Goal: Information Seeking & Learning: Learn about a topic

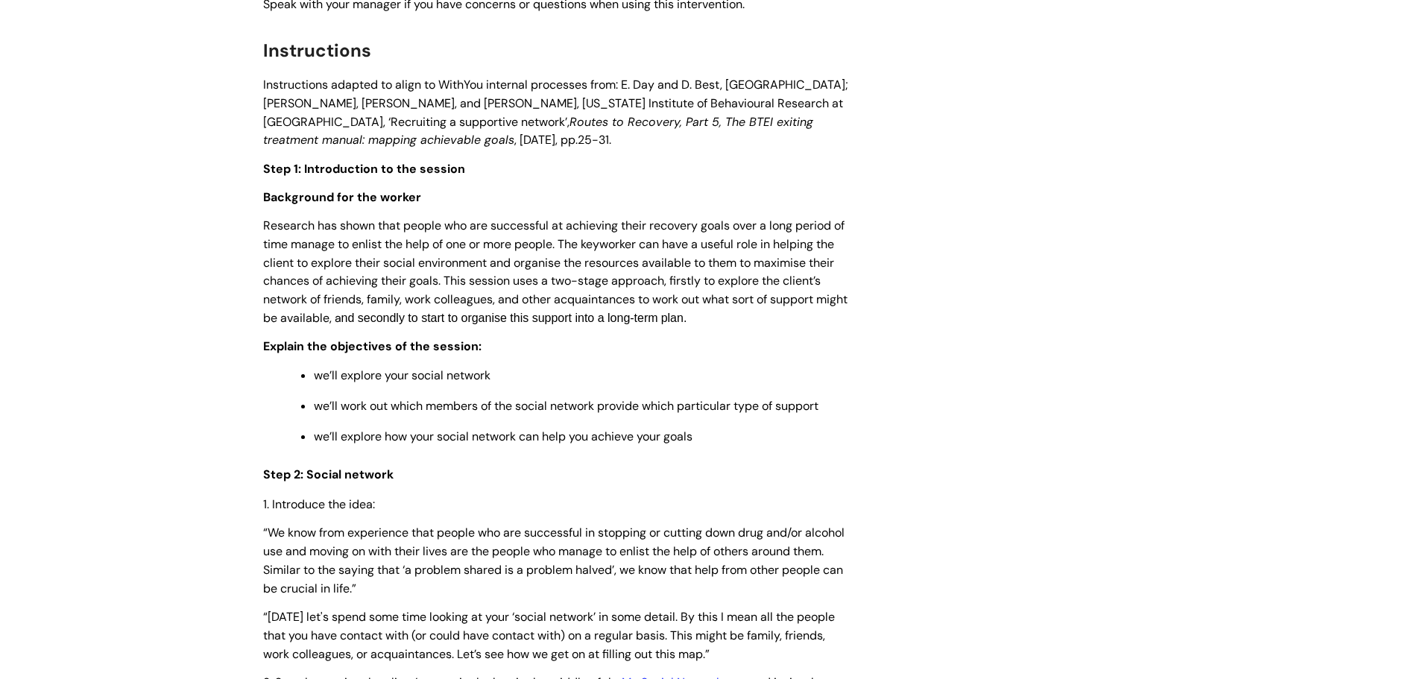
scroll to position [2236, 0]
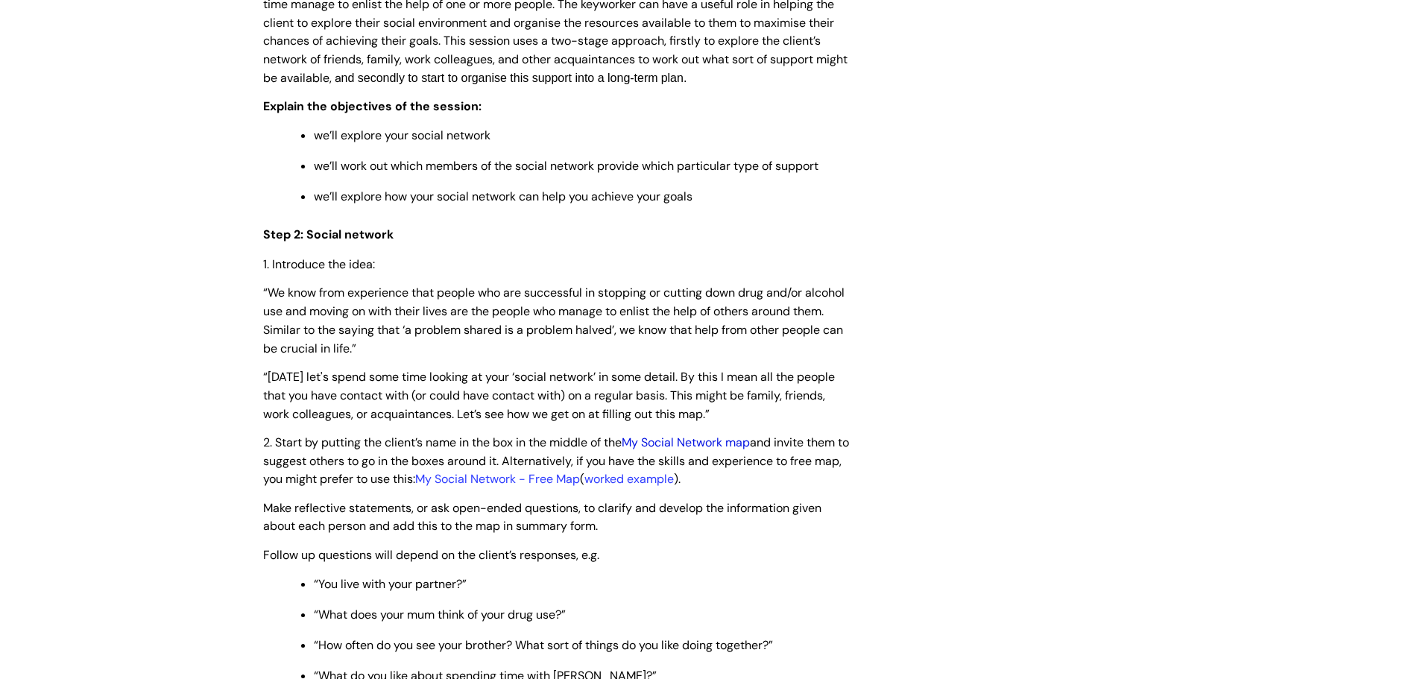
click at [722, 440] on link "My Social Network map" at bounding box center [686, 443] width 128 height 16
click at [501, 476] on link "My Social Network - Free Map" at bounding box center [497, 479] width 165 height 16
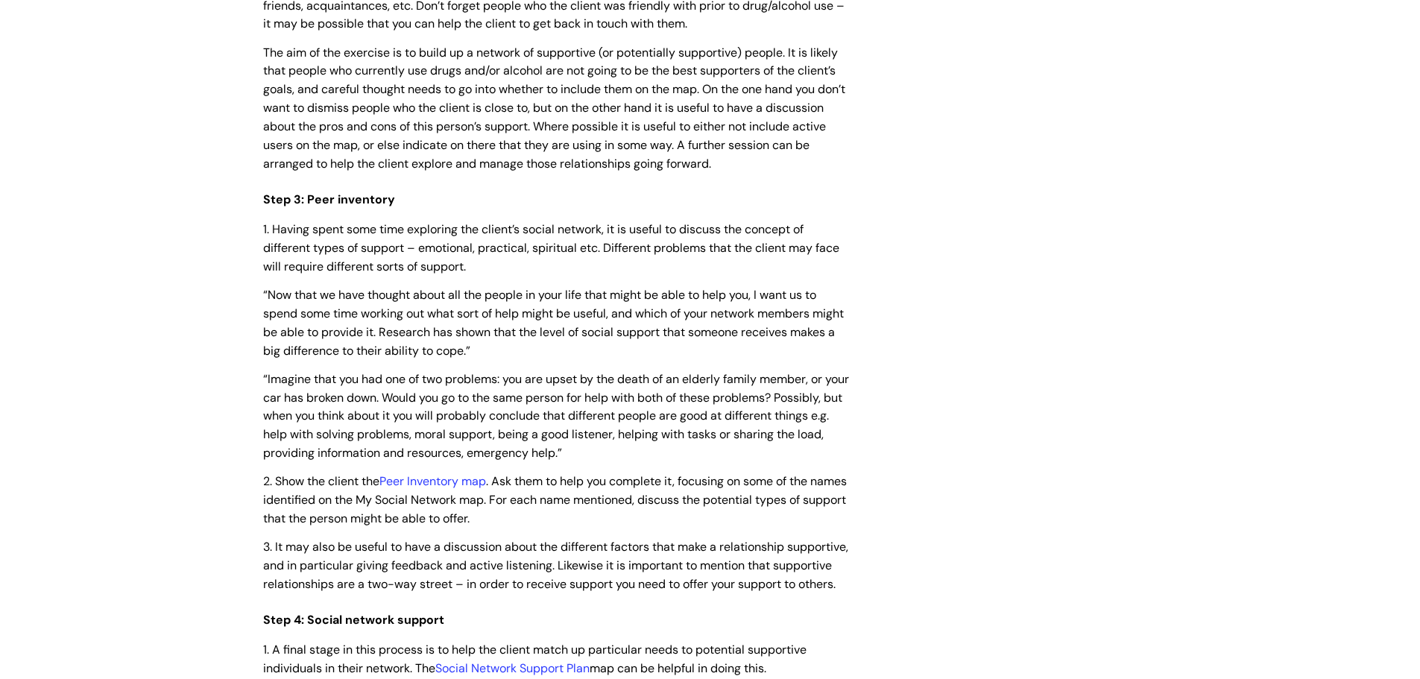
scroll to position [3056, 0]
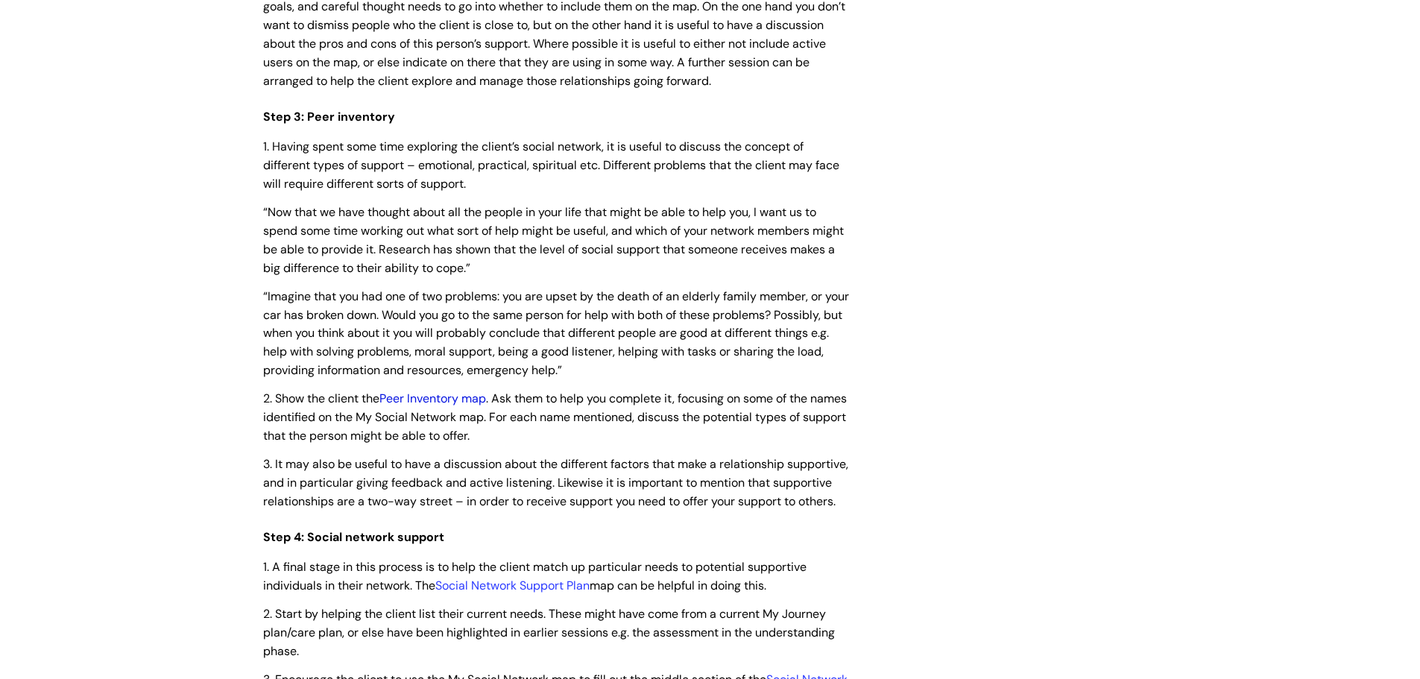
click at [432, 398] on link "Peer Inventory map" at bounding box center [432, 399] width 107 height 16
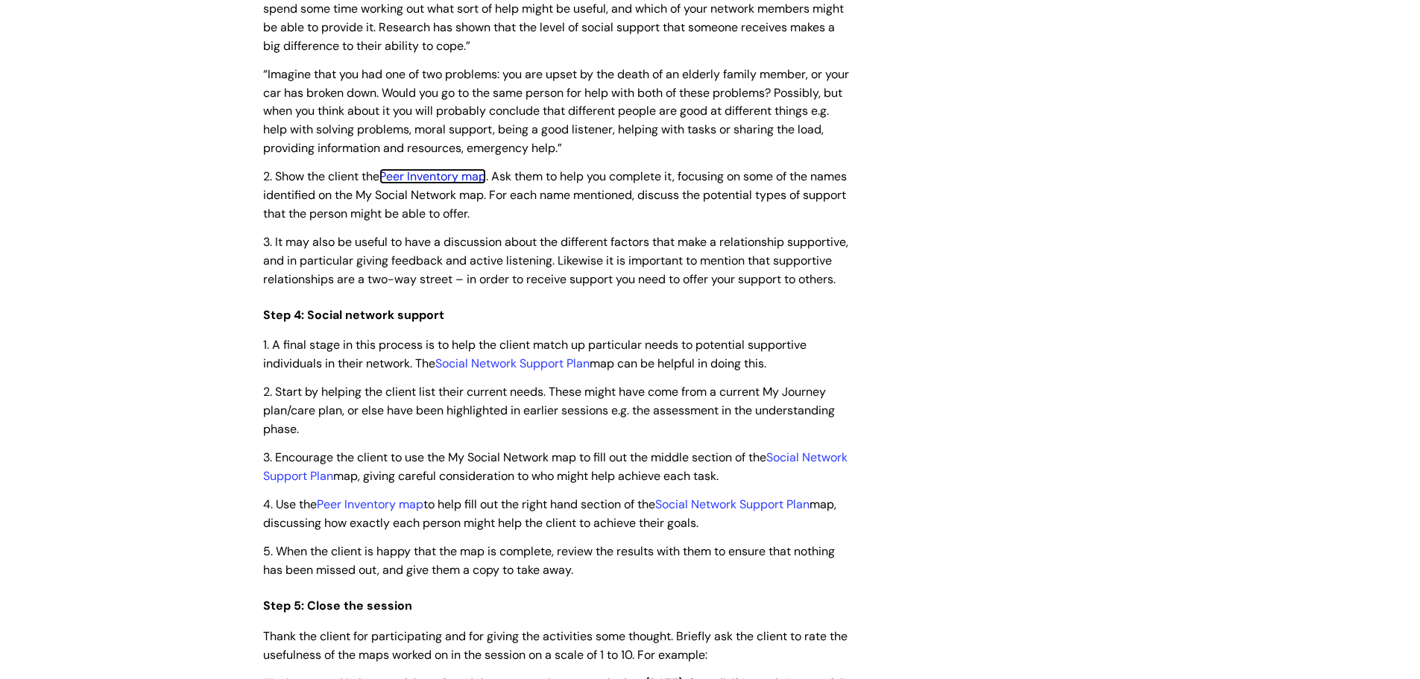
scroll to position [3280, 0]
click at [774, 511] on link "Social Network Support Plan" at bounding box center [732, 503] width 154 height 16
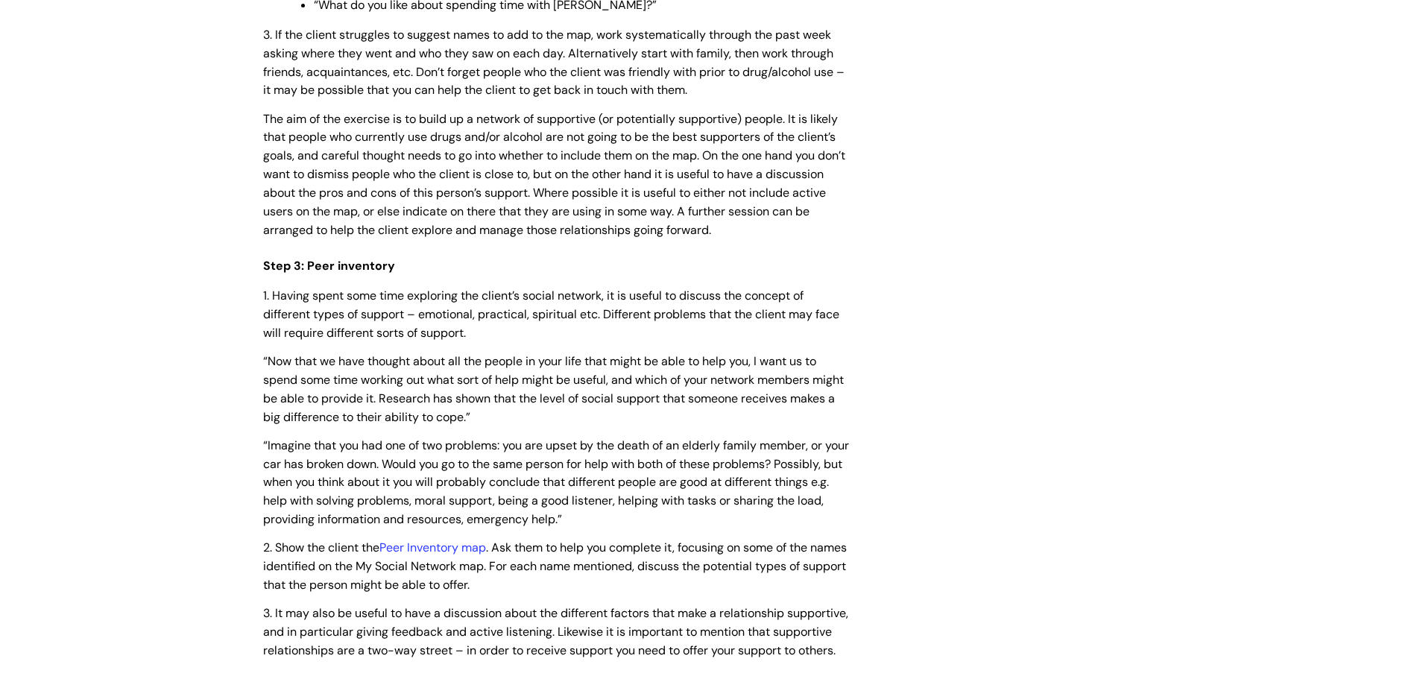
scroll to position [2534, 0]
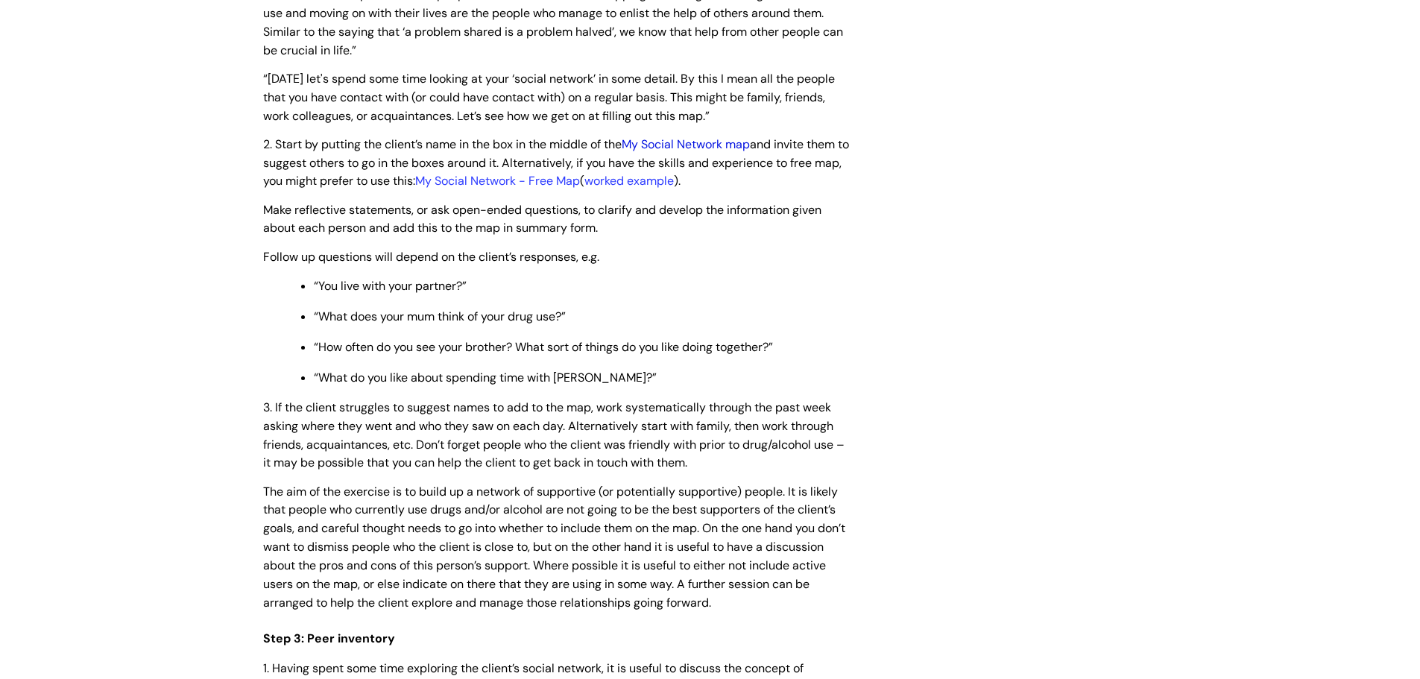
click at [705, 143] on link "My Social Network map" at bounding box center [686, 144] width 128 height 16
click at [524, 179] on link "My Social Network - Free Map" at bounding box center [497, 181] width 165 height 16
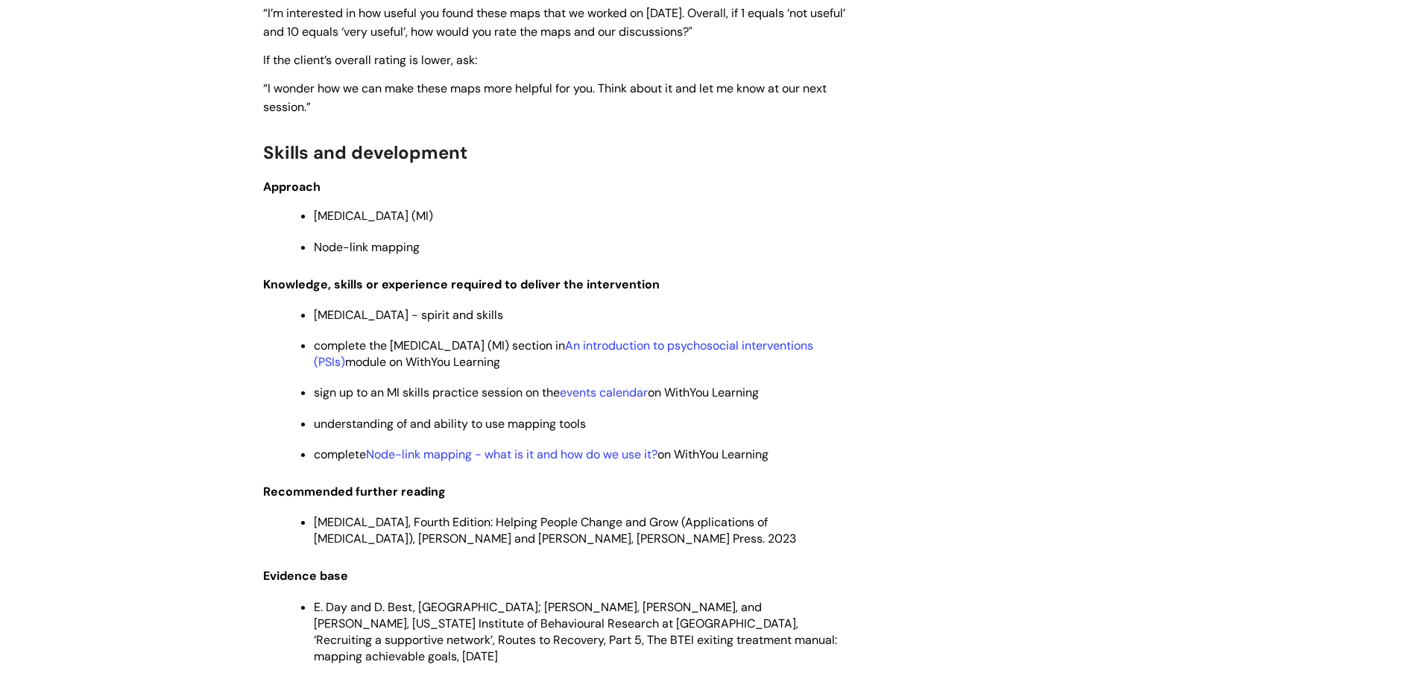
scroll to position [3951, 0]
click at [709, 360] on link "An introduction to psychosocial interventions (PSIs)" at bounding box center [563, 351] width 499 height 32
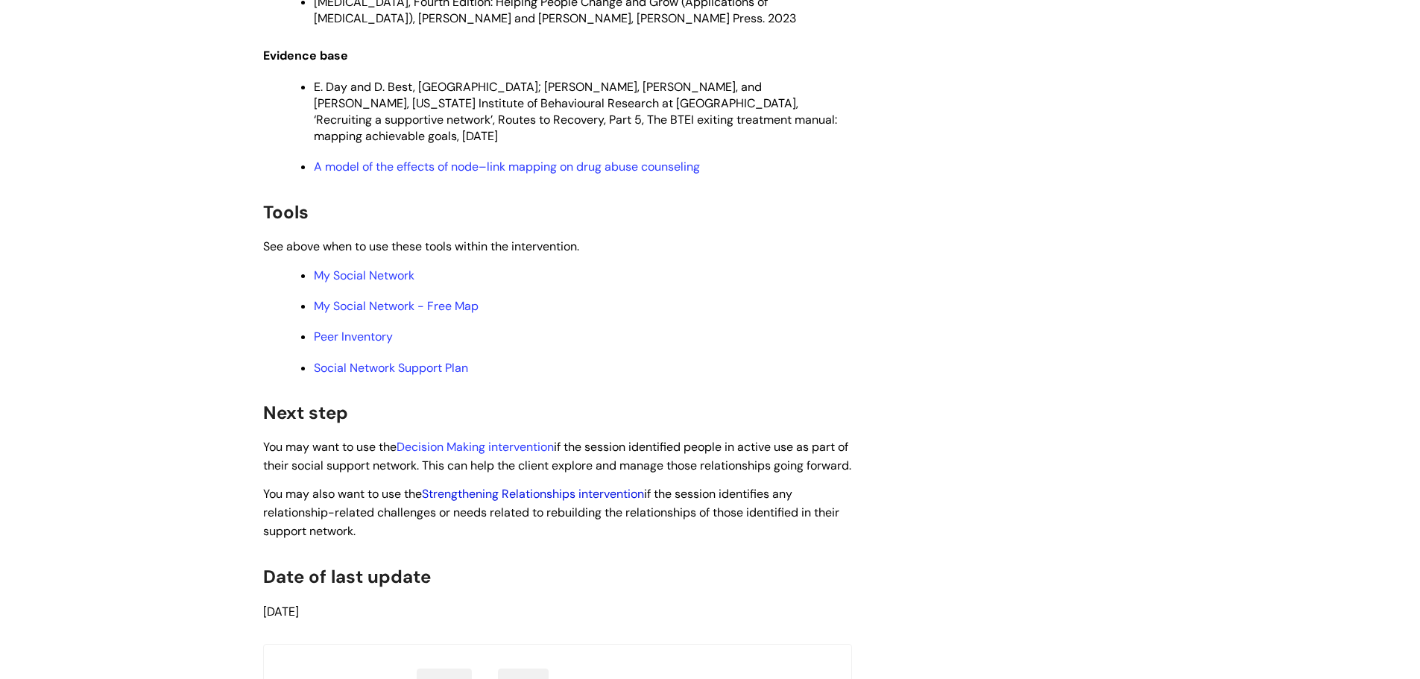
scroll to position [4547, 0]
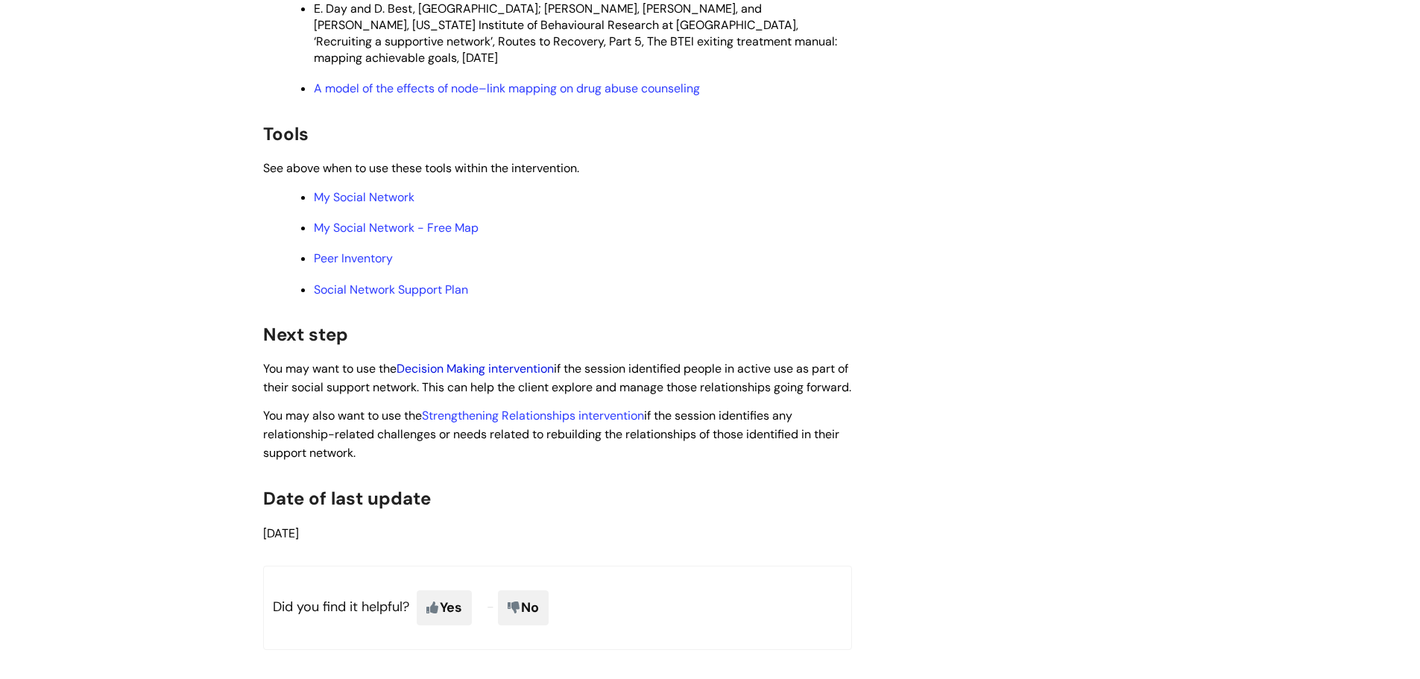
click at [488, 365] on link "Decision Making intervention" at bounding box center [475, 369] width 157 height 16
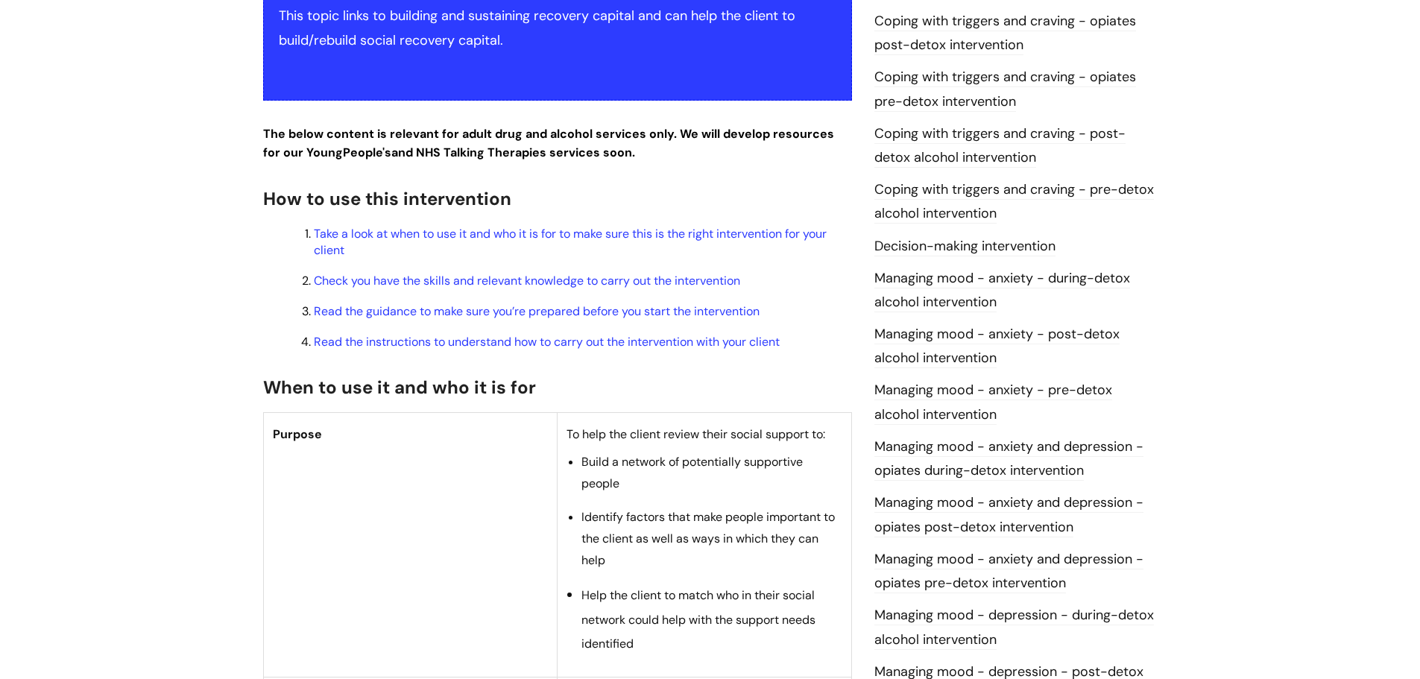
scroll to position [447, 0]
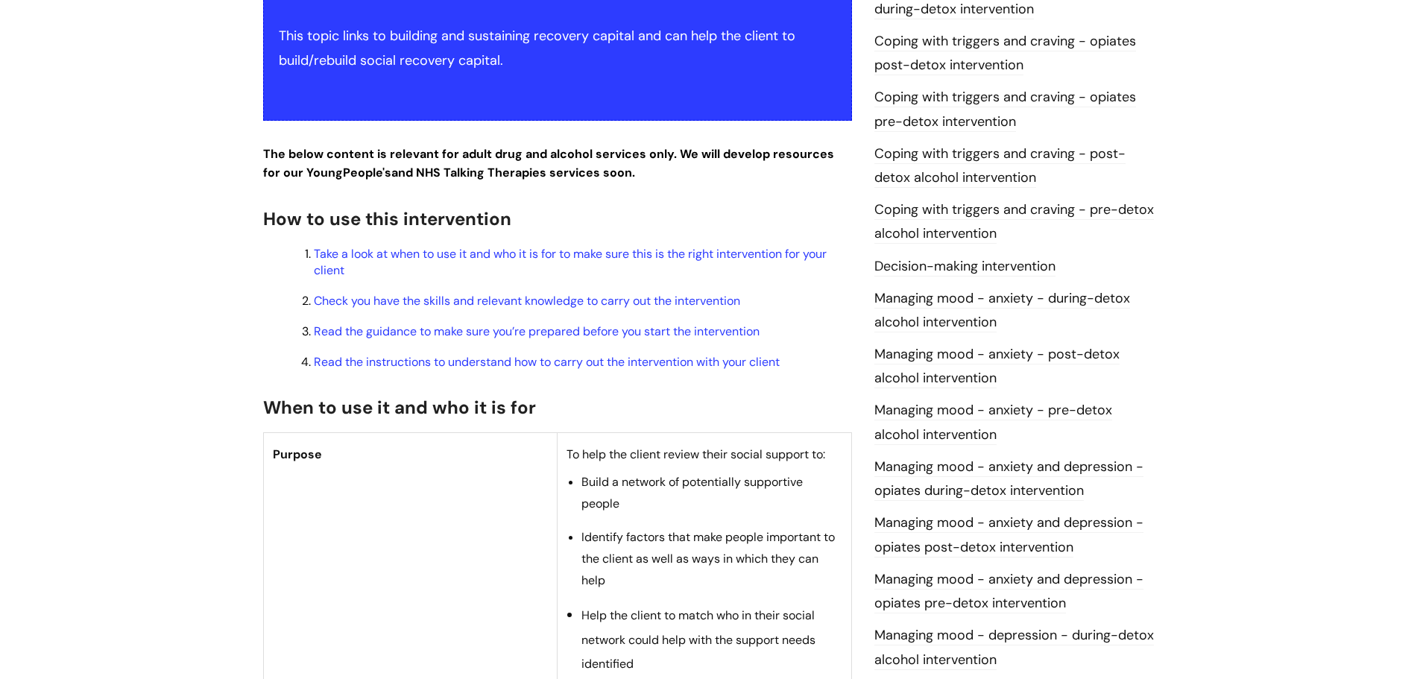
click at [961, 208] on link "Coping with triggers and craving - pre-detox alcohol intervention" at bounding box center [1014, 222] width 280 height 43
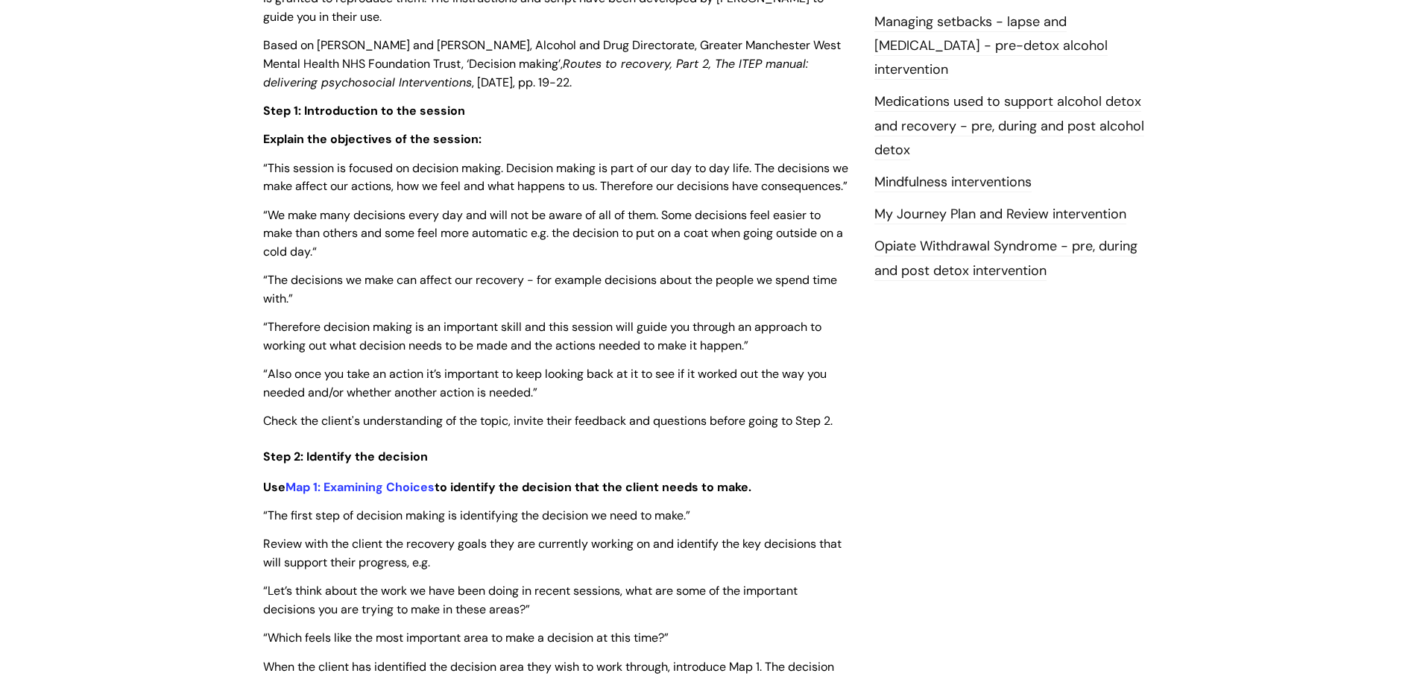
scroll to position [1640, 0]
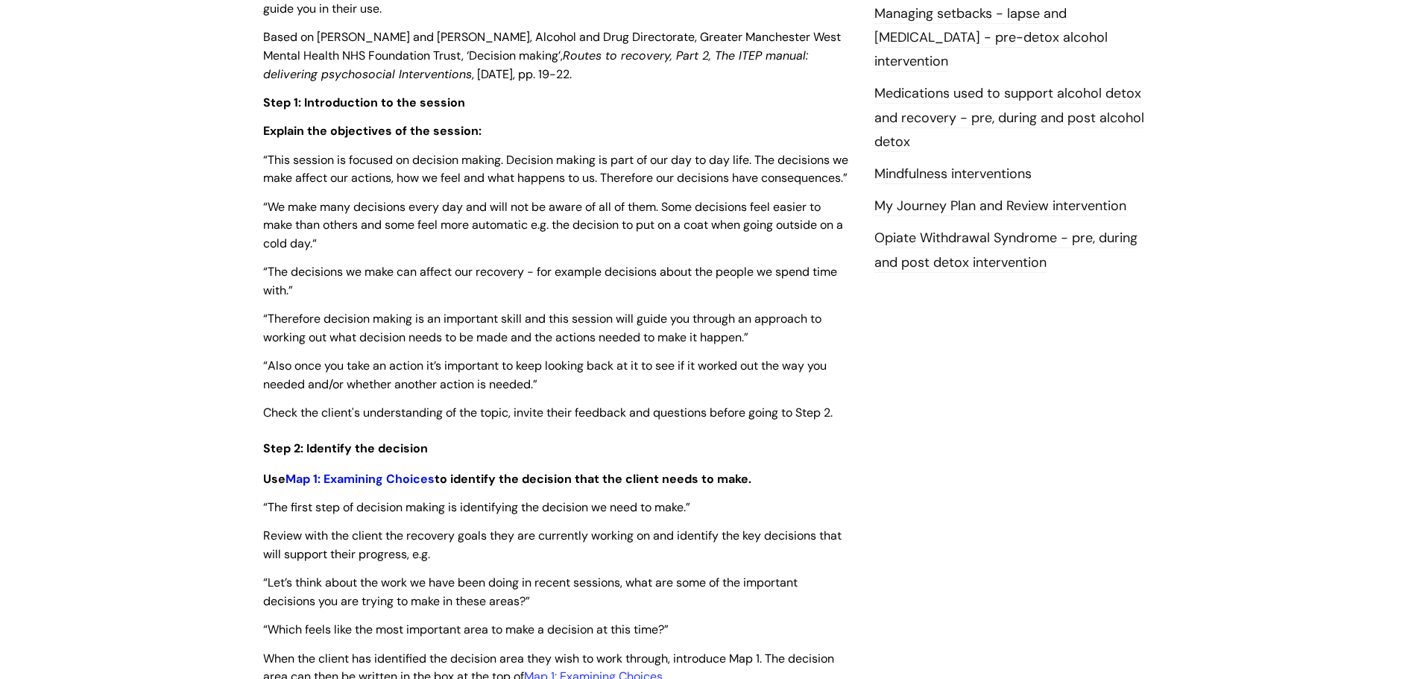
click at [386, 478] on link "Map 1: Examining Choices" at bounding box center [359, 479] width 149 height 16
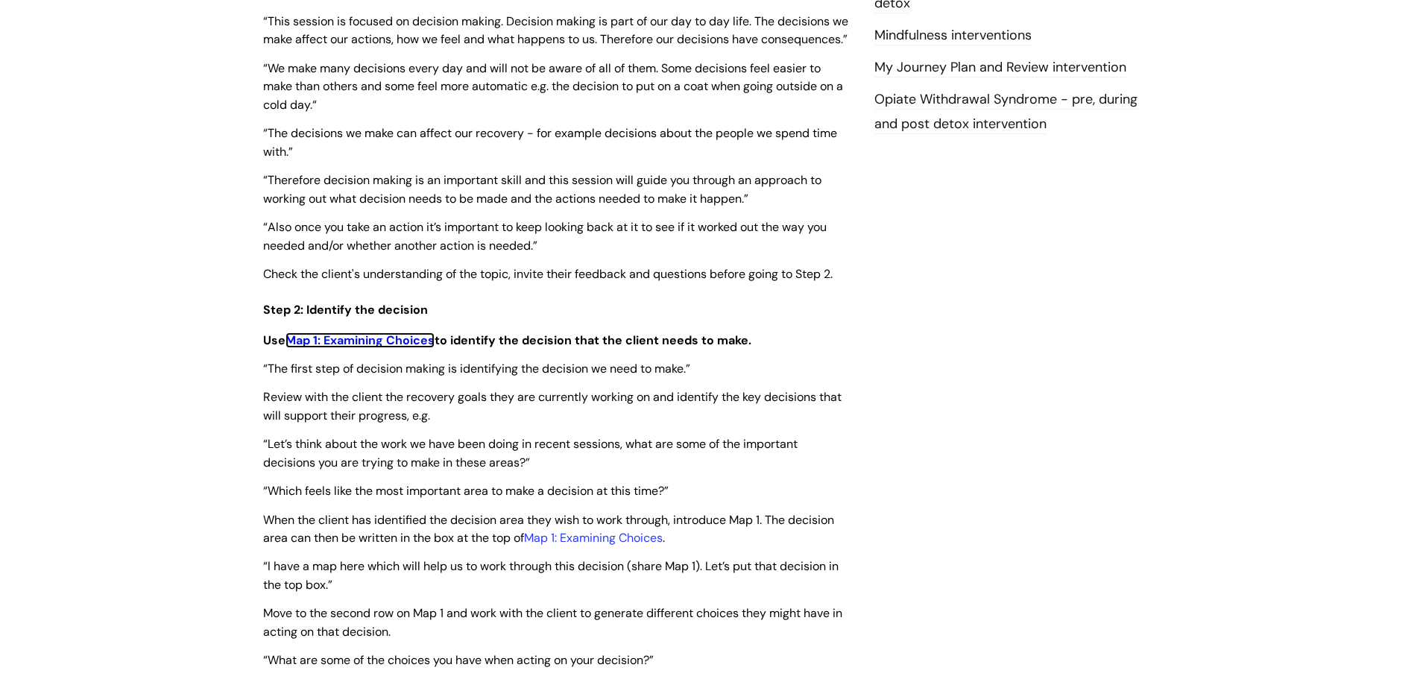
scroll to position [2013, 0]
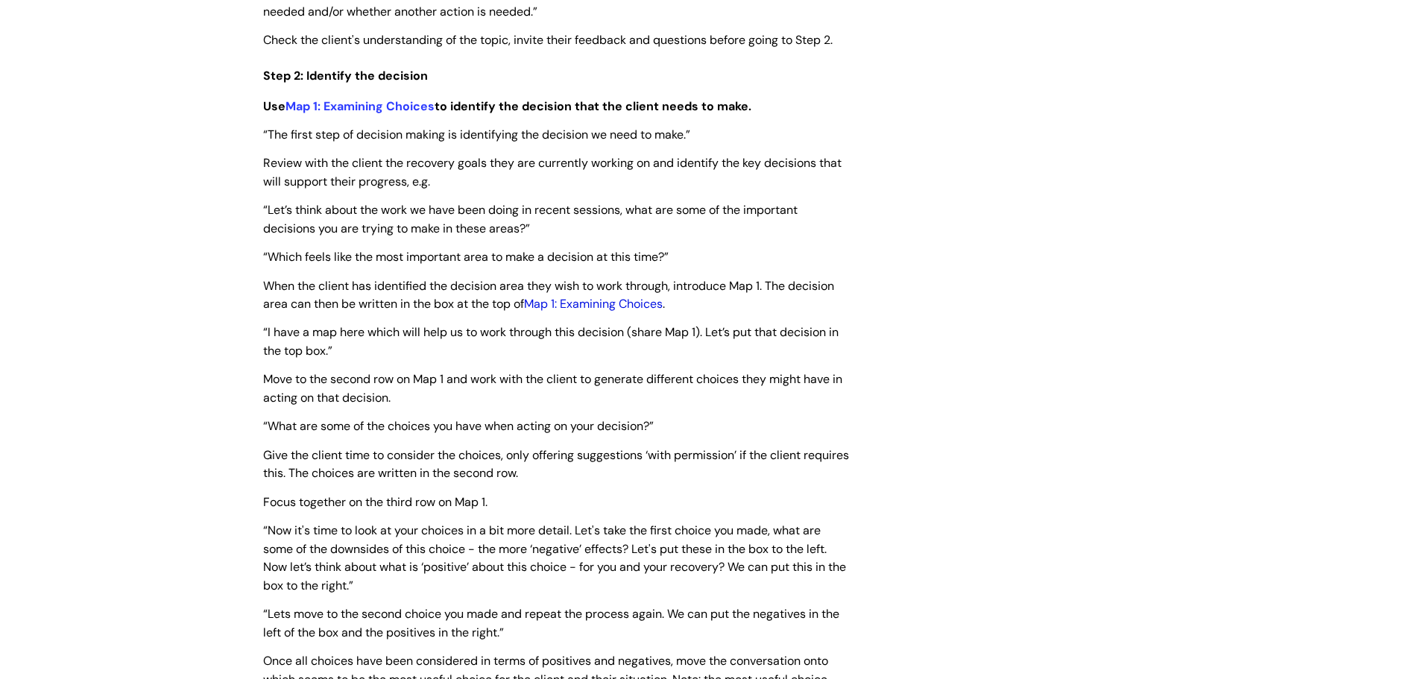
click at [605, 303] on link "Map 1: Examining Choices" at bounding box center [593, 304] width 139 height 16
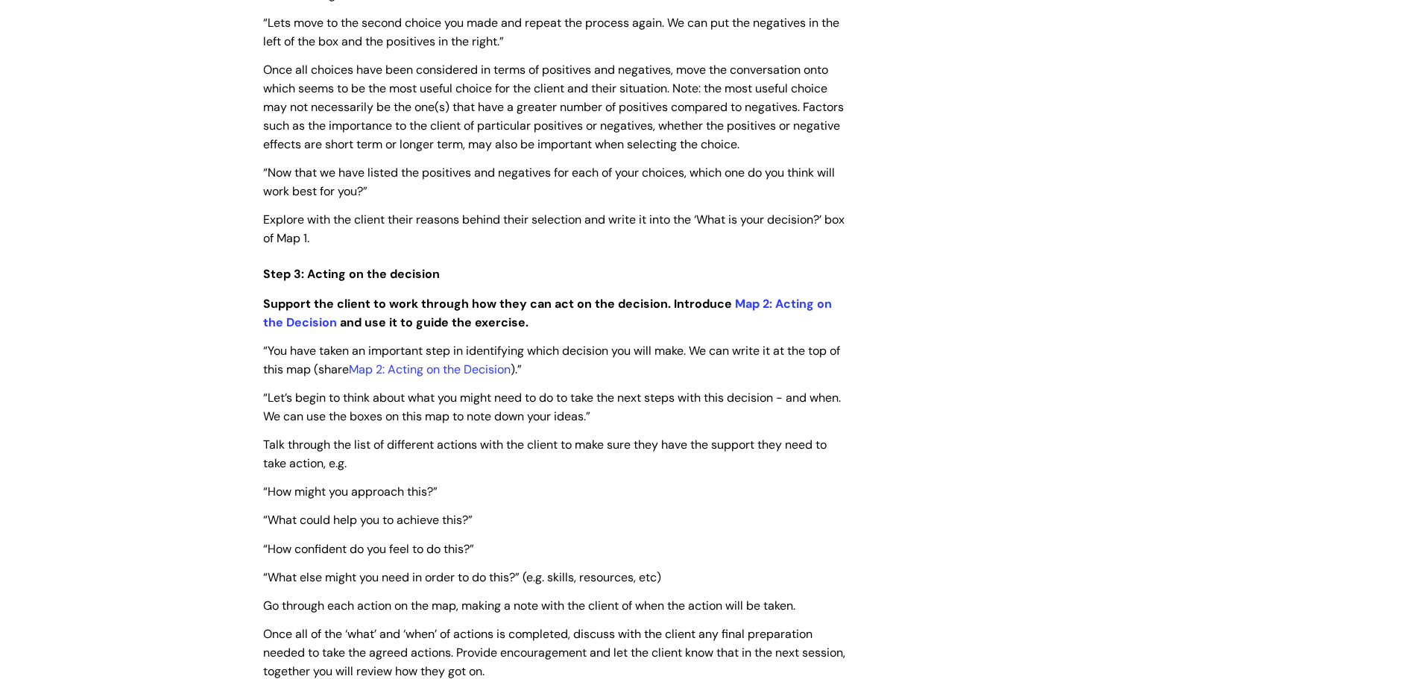
scroll to position [2609, 0]
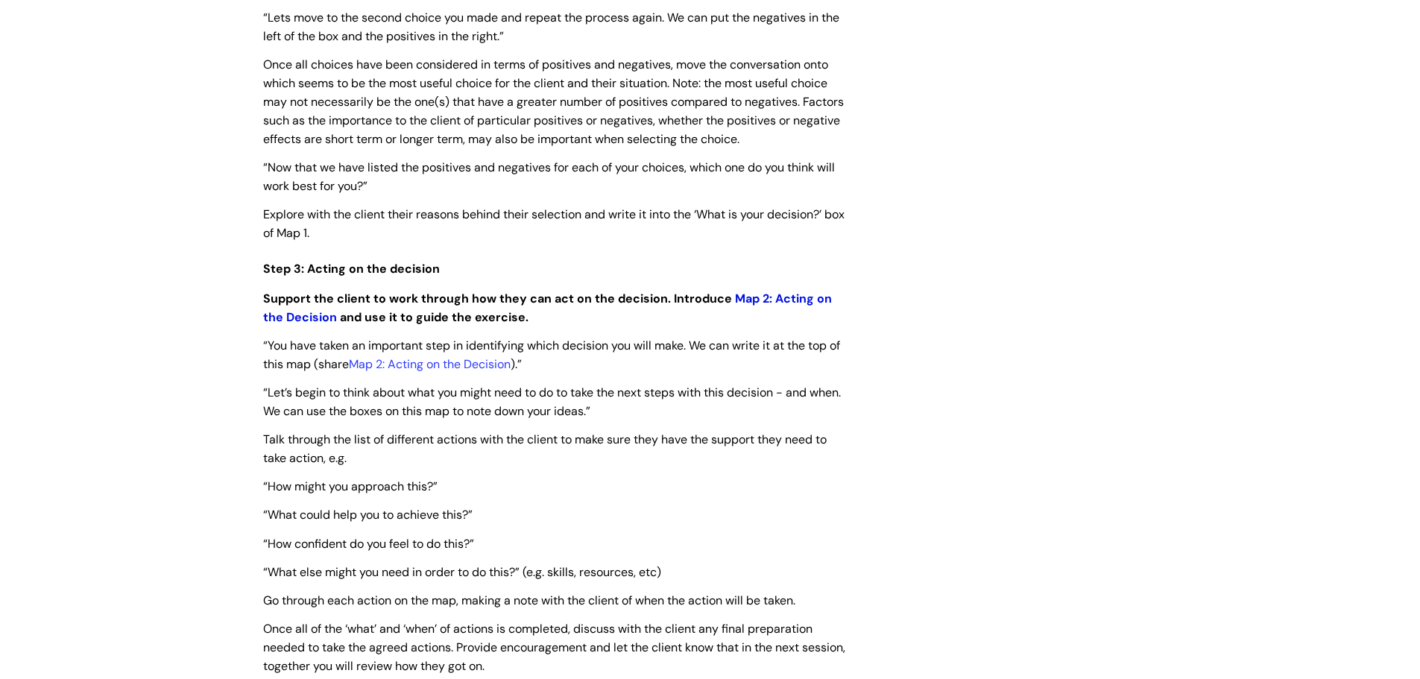
click at [805, 295] on link "Map 2: Acting on the Decision" at bounding box center [547, 308] width 569 height 34
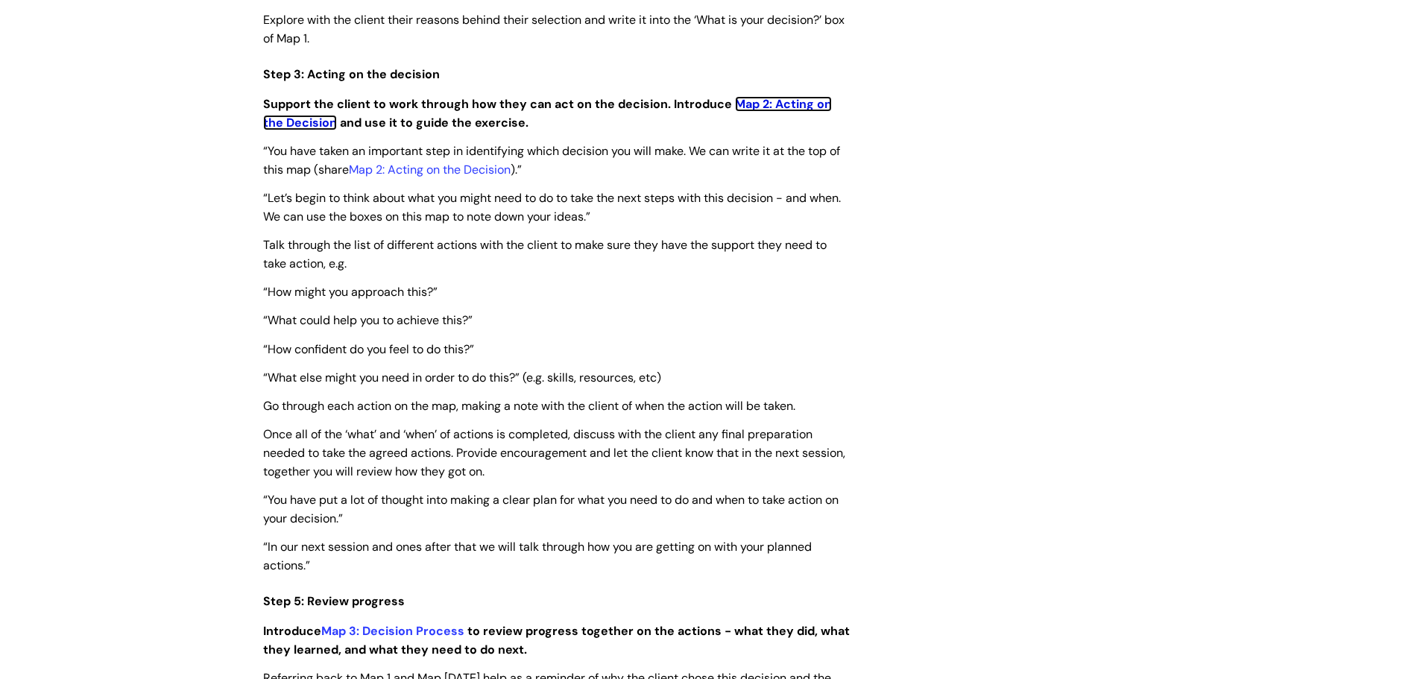
scroll to position [2907, 0]
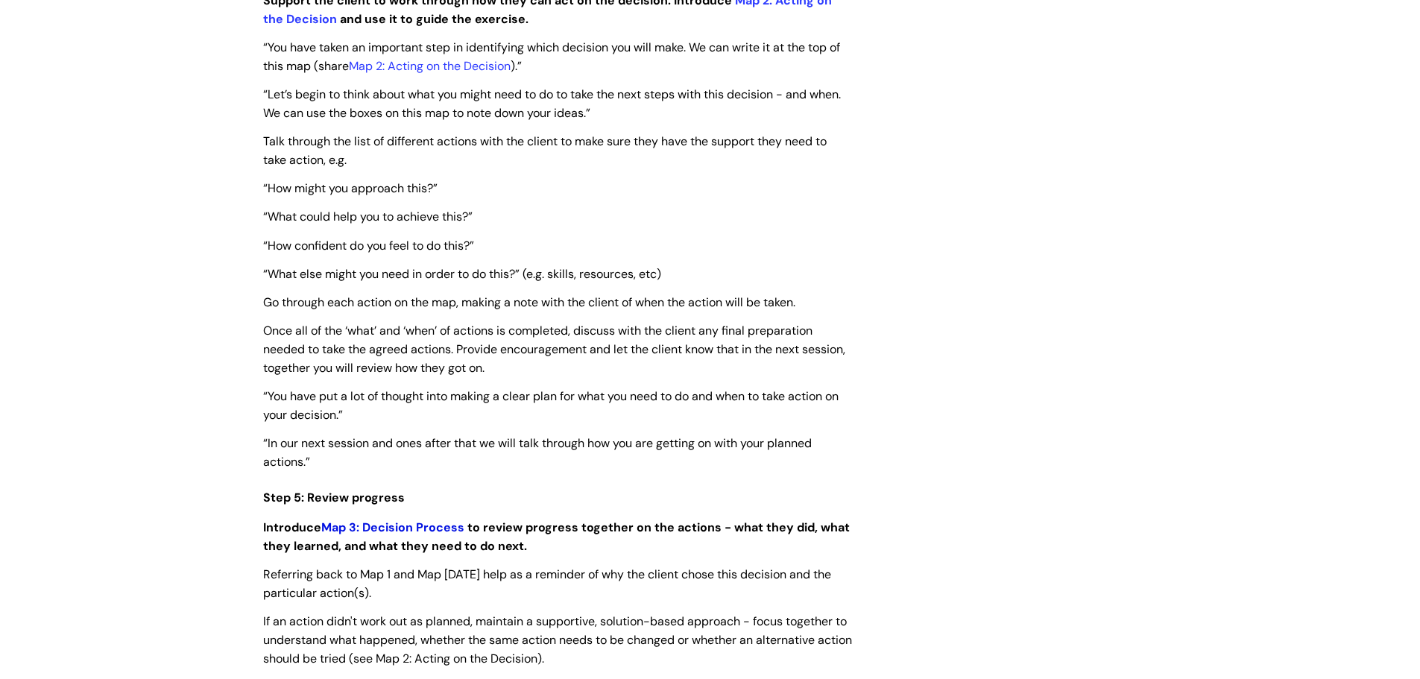
click at [410, 526] on link "Map 3: Decision Process" at bounding box center [392, 528] width 143 height 16
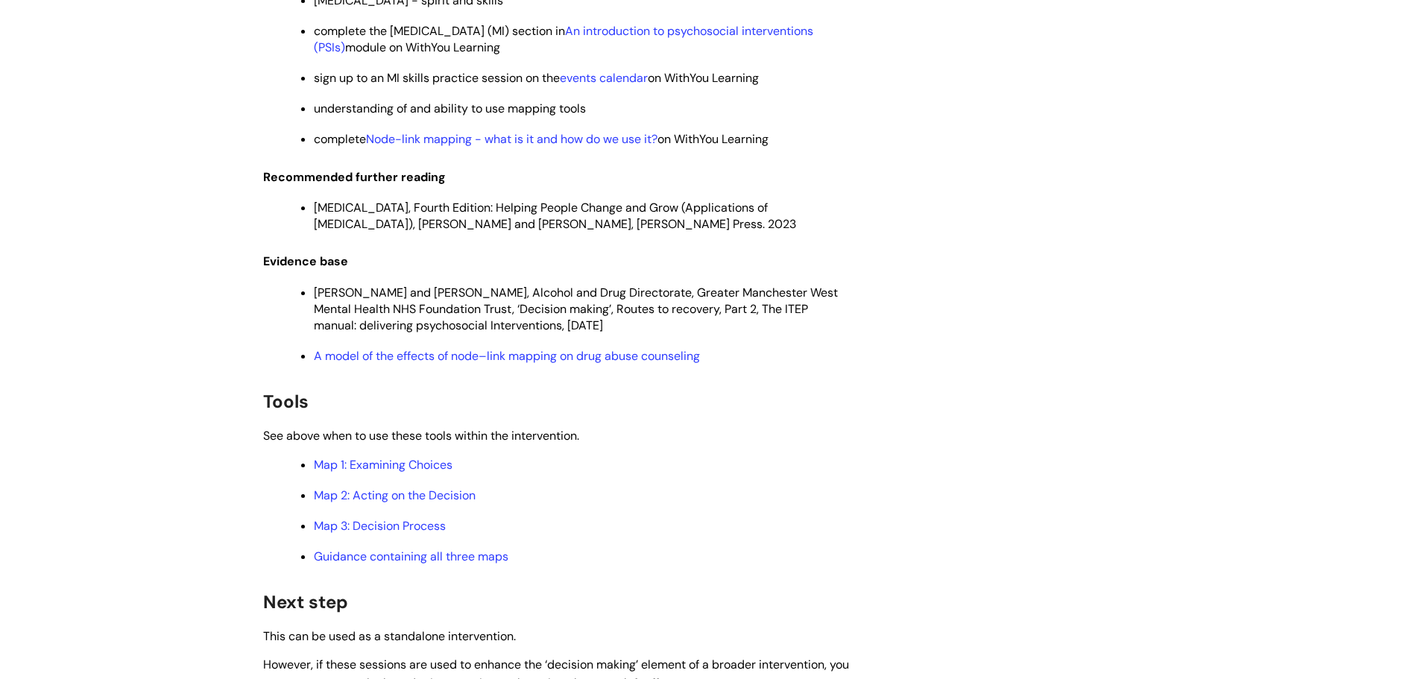
scroll to position [4025, 0]
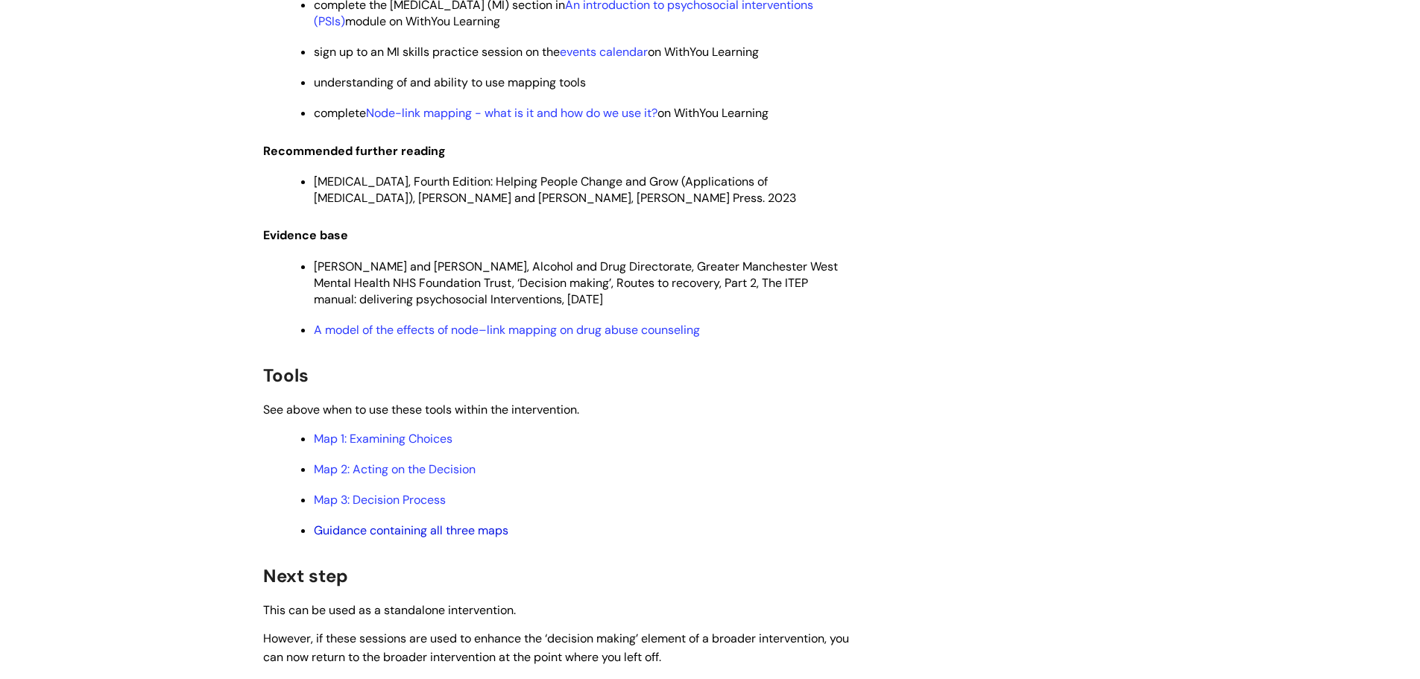
click at [440, 533] on link "Guidance containing all three maps" at bounding box center [411, 531] width 195 height 16
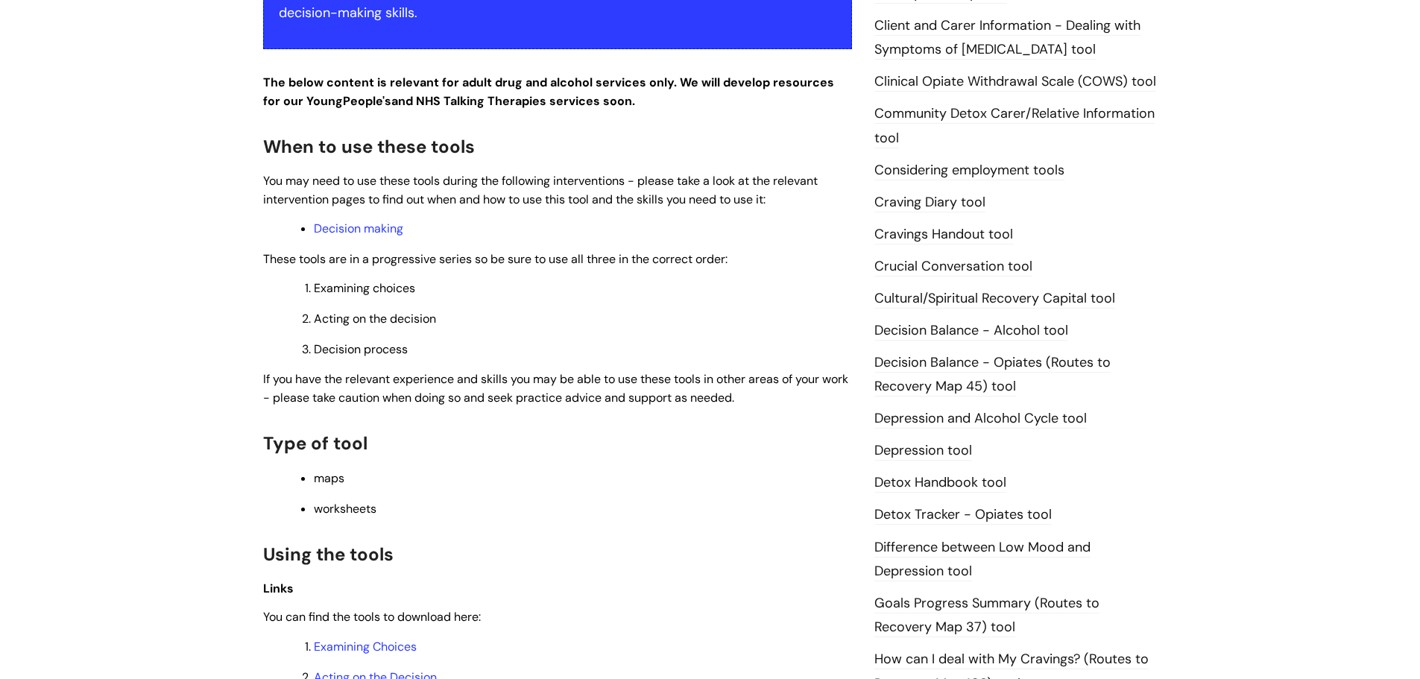
scroll to position [671, 0]
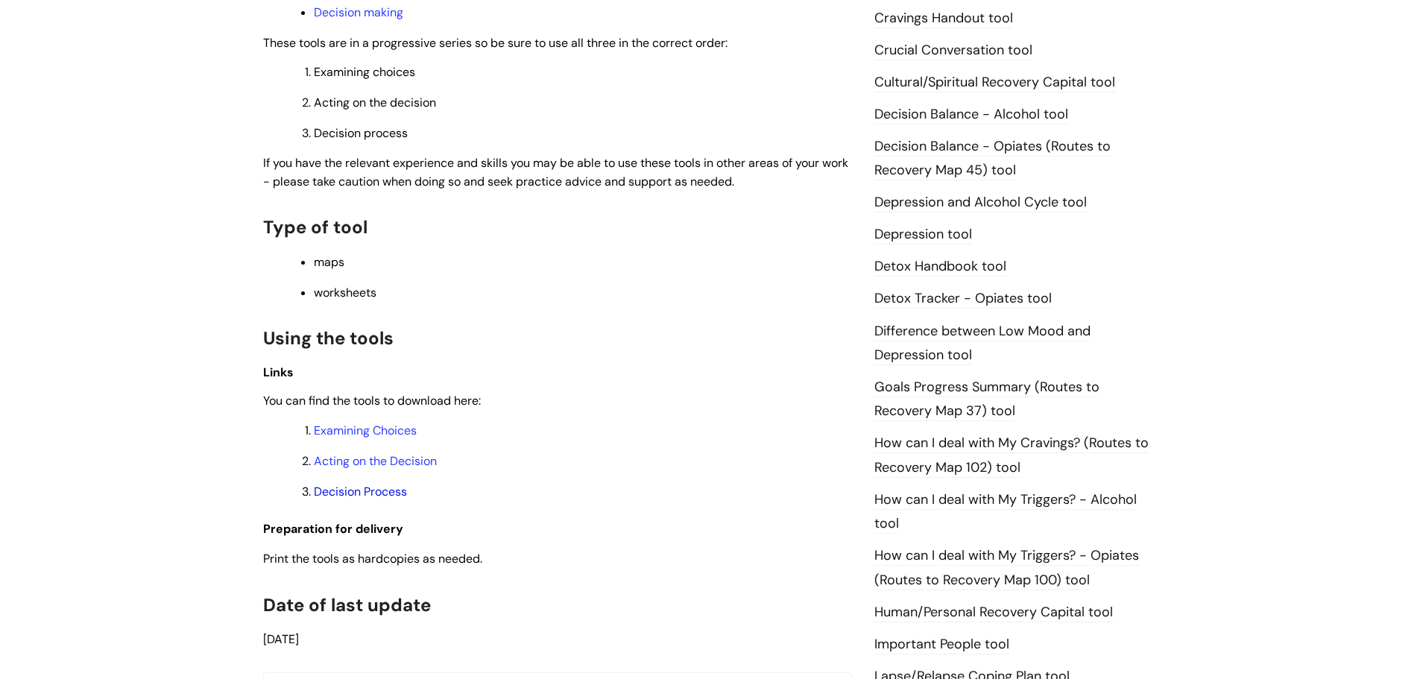
click at [395, 488] on link "Decision Process" at bounding box center [360, 492] width 93 height 16
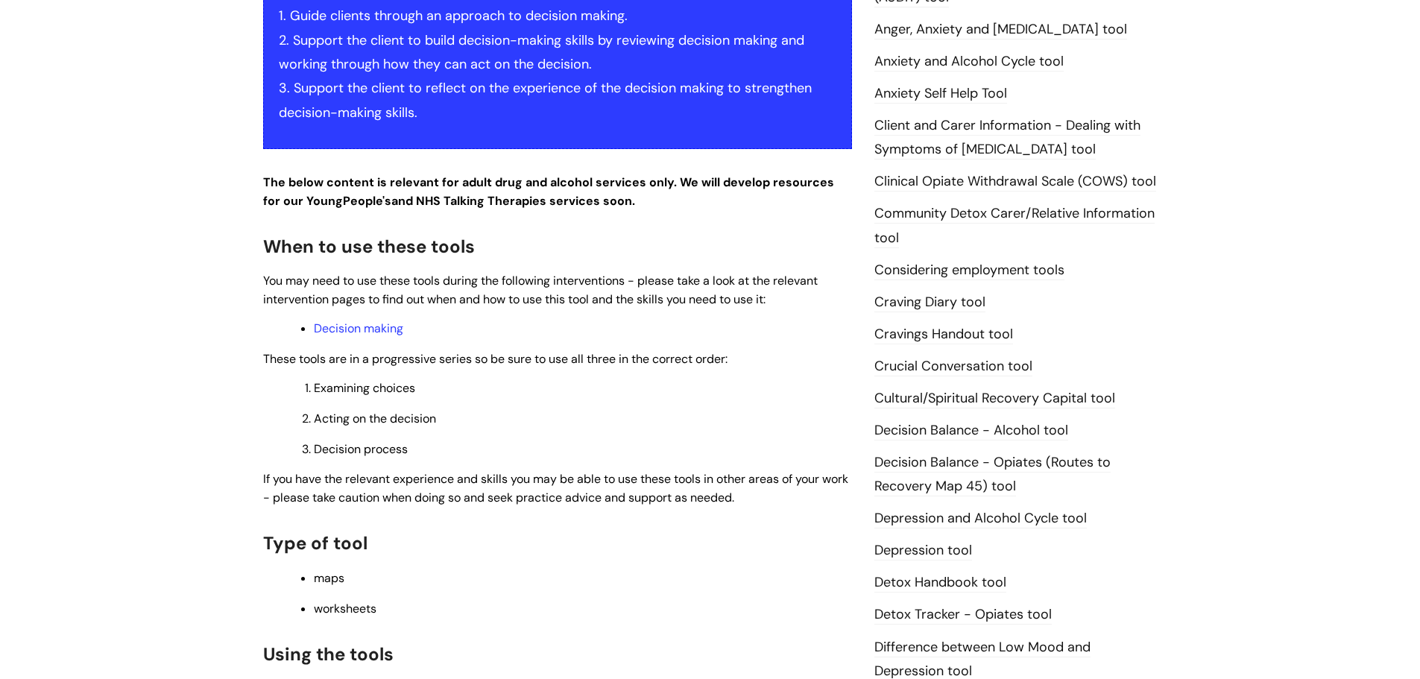
scroll to position [224, 0]
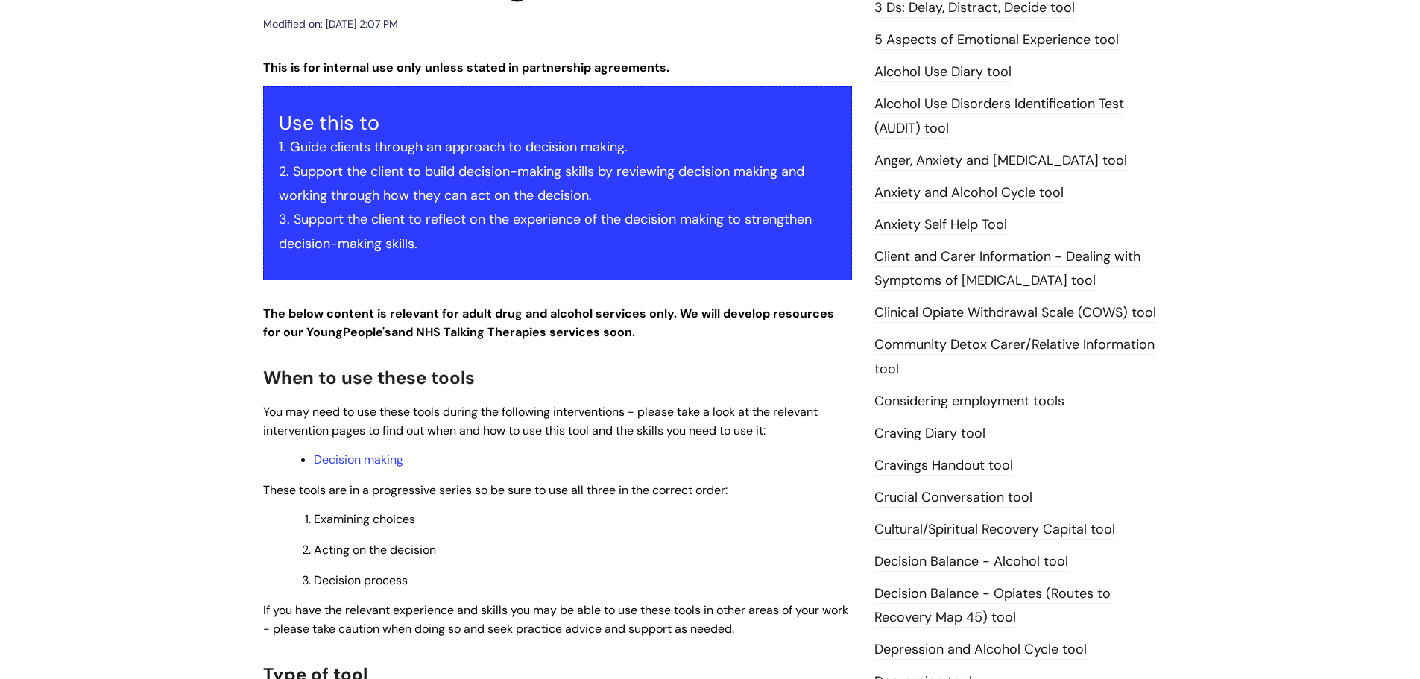
click at [1038, 37] on link "5 Aspects of Emotional Experience tool" at bounding box center [996, 40] width 244 height 19
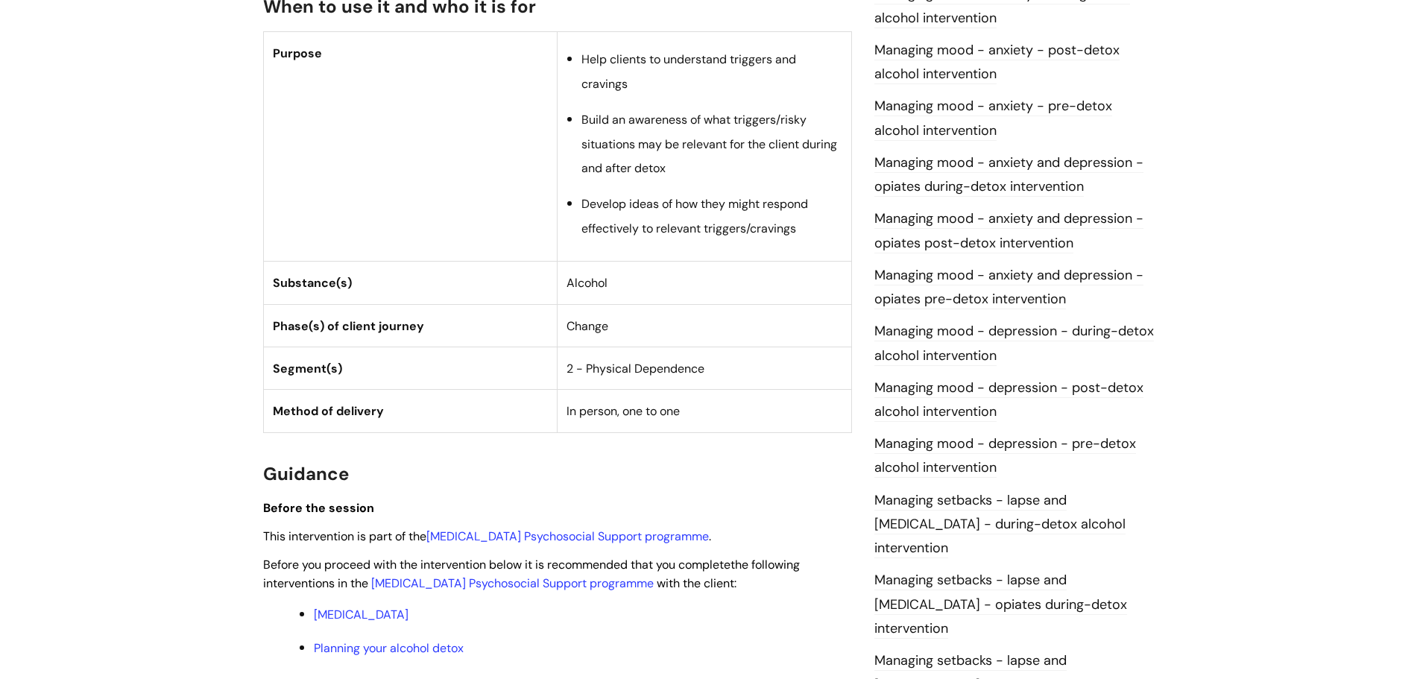
scroll to position [895, 0]
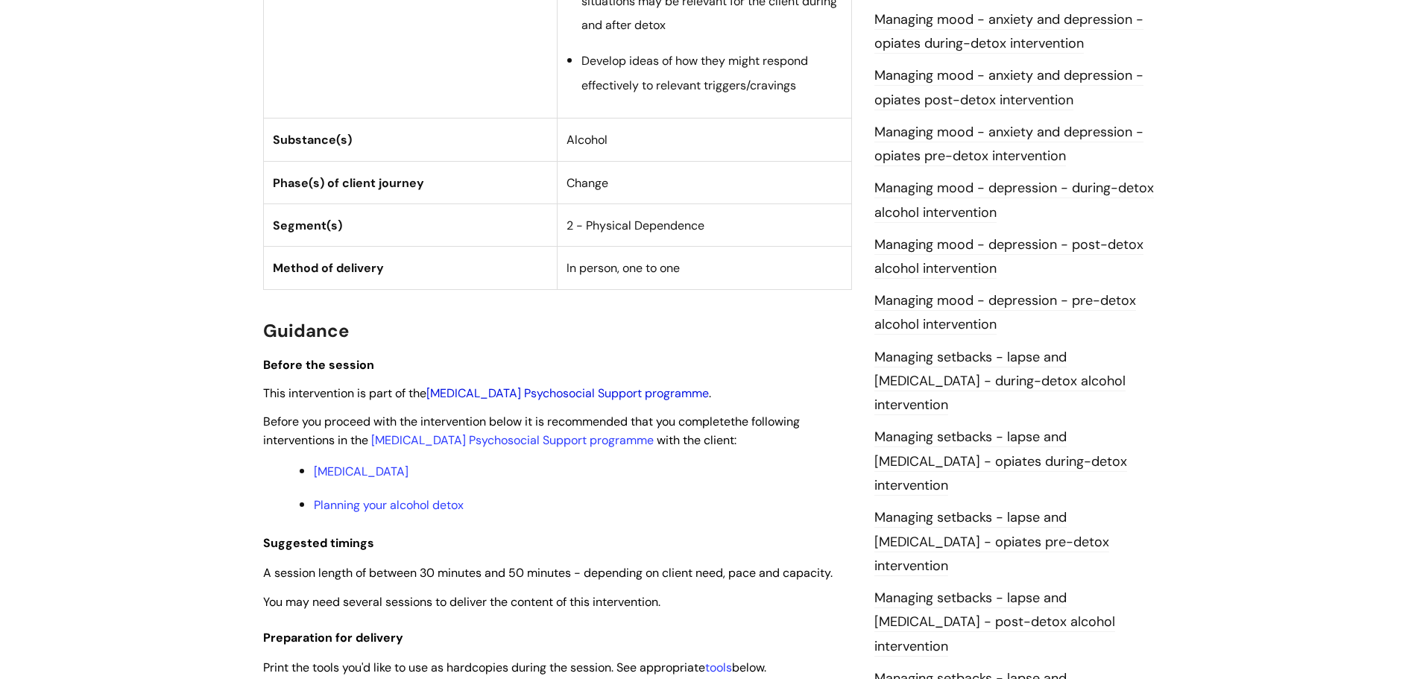
click at [535, 389] on link "[MEDICAL_DATA] Psychosocial Support programme" at bounding box center [567, 393] width 283 height 16
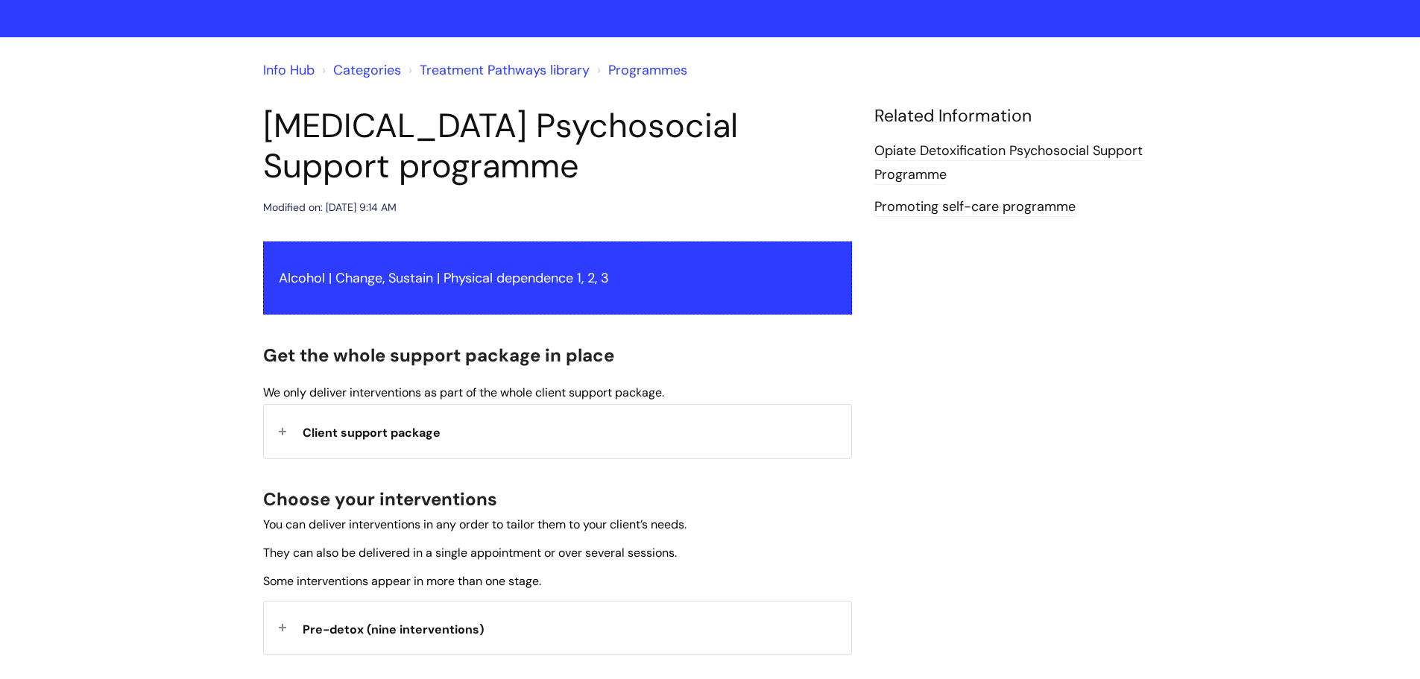
scroll to position [75, 0]
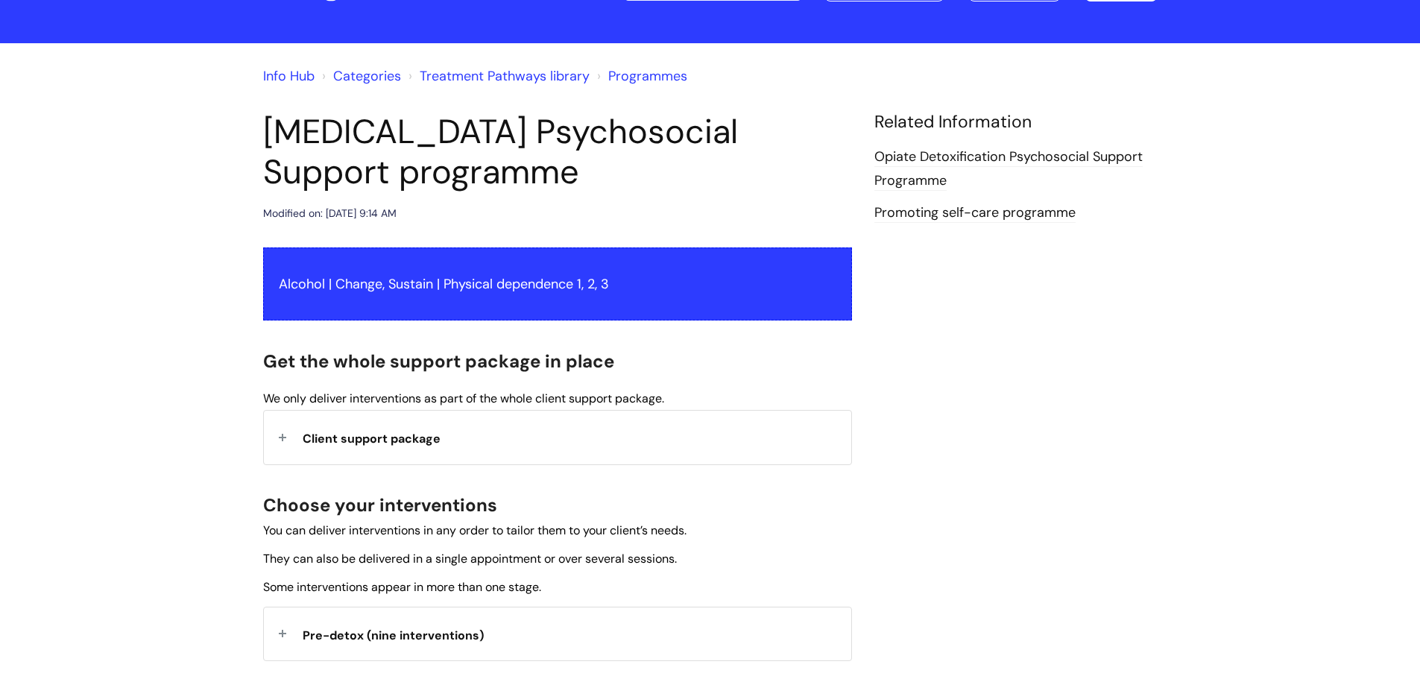
click at [945, 212] on link "Promoting self-care programme" at bounding box center [974, 213] width 201 height 19
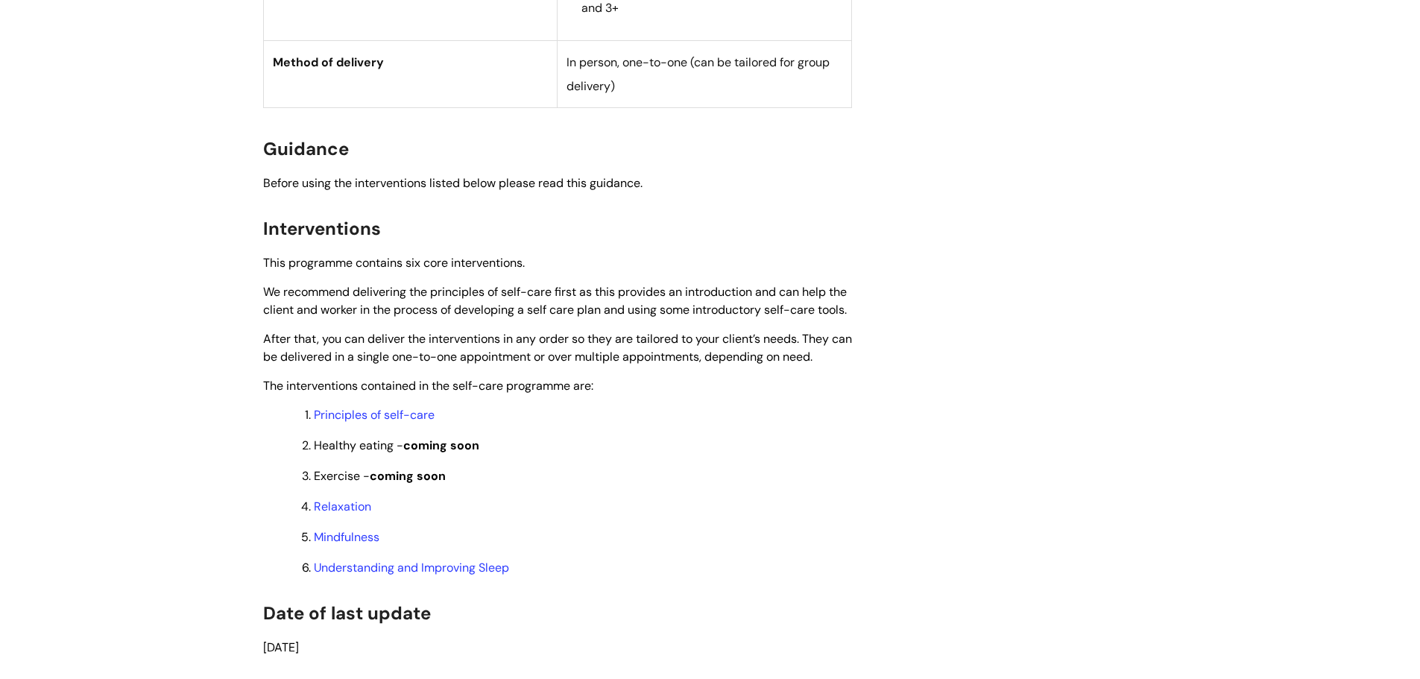
scroll to position [1193, 0]
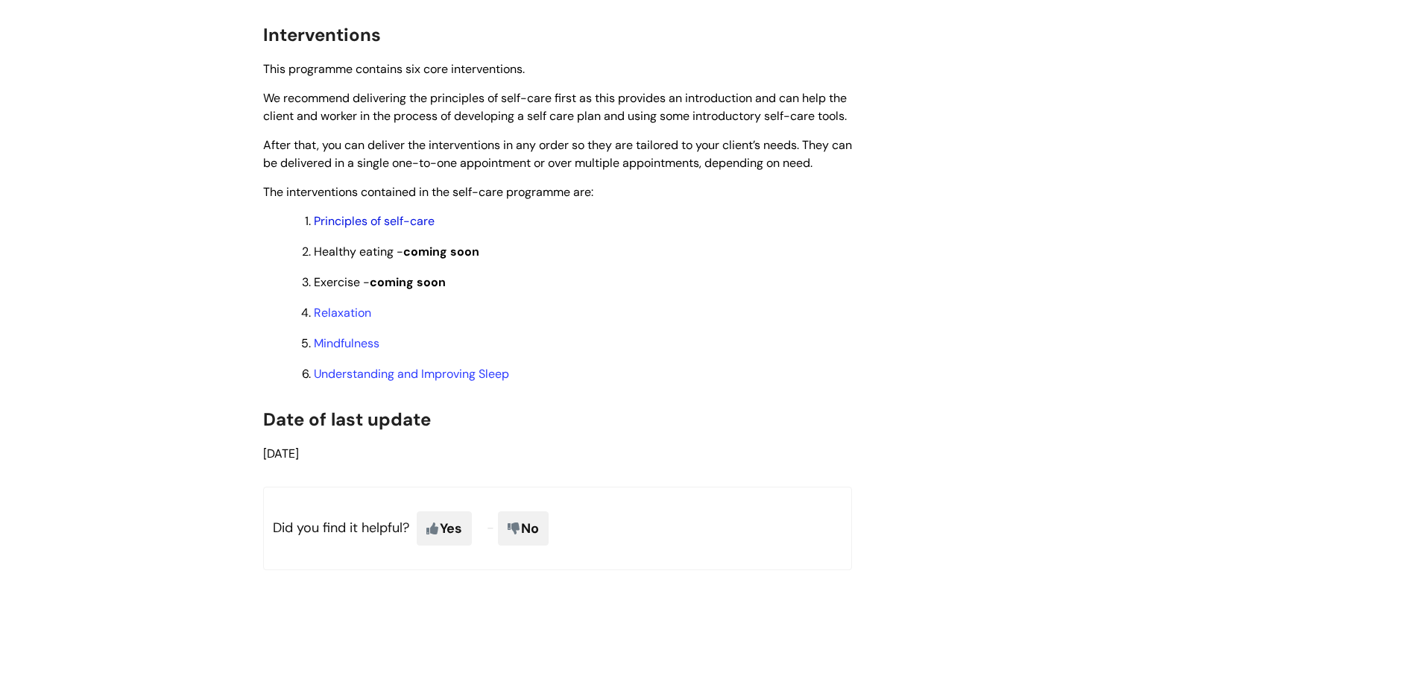
click at [380, 229] on link "Principles of self-care" at bounding box center [374, 221] width 121 height 16
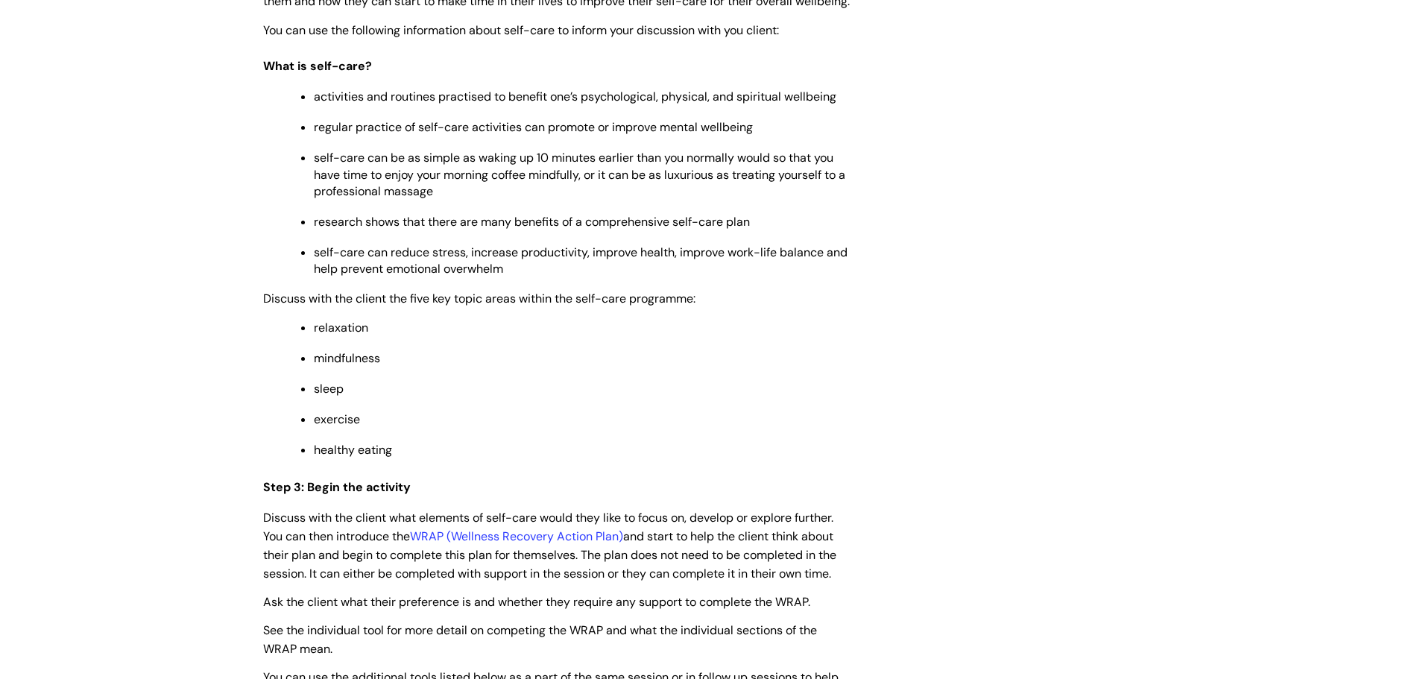
scroll to position [2162, 0]
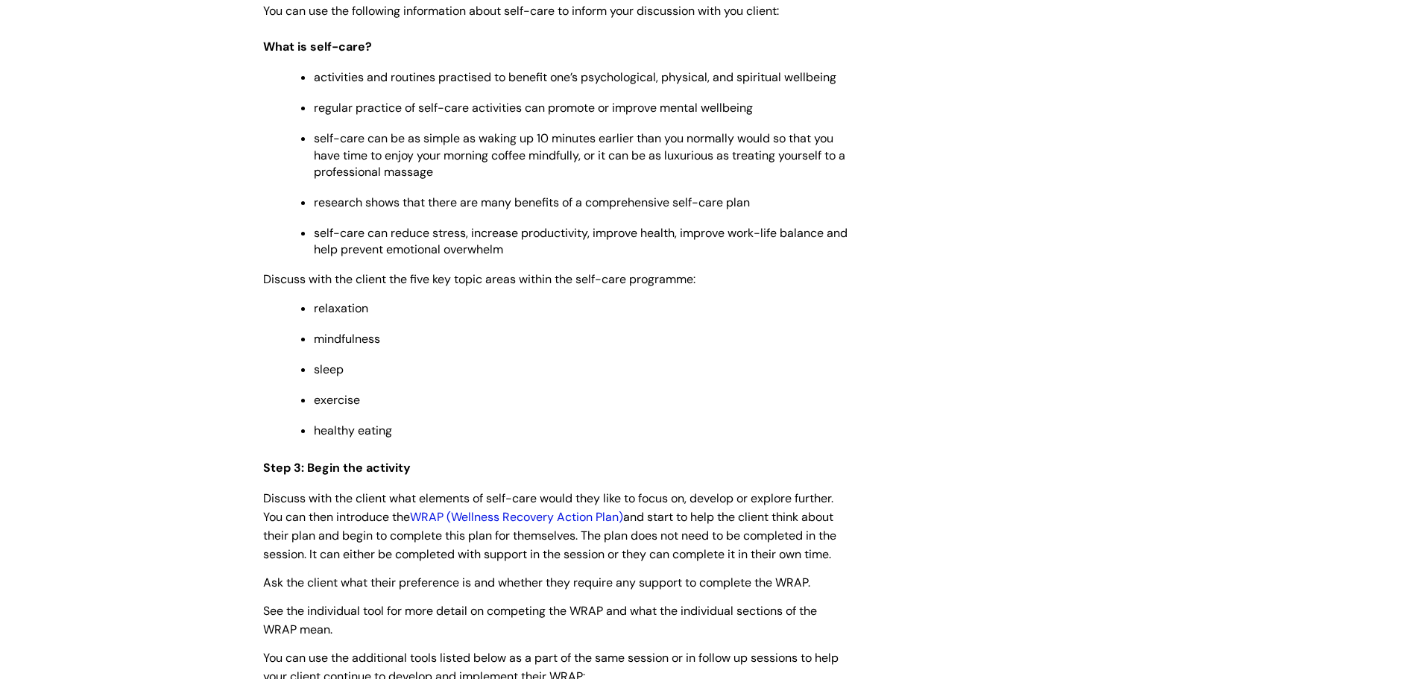
click at [500, 525] on link "WRAP (Wellness Recovery Action Plan)" at bounding box center [516, 517] width 213 height 16
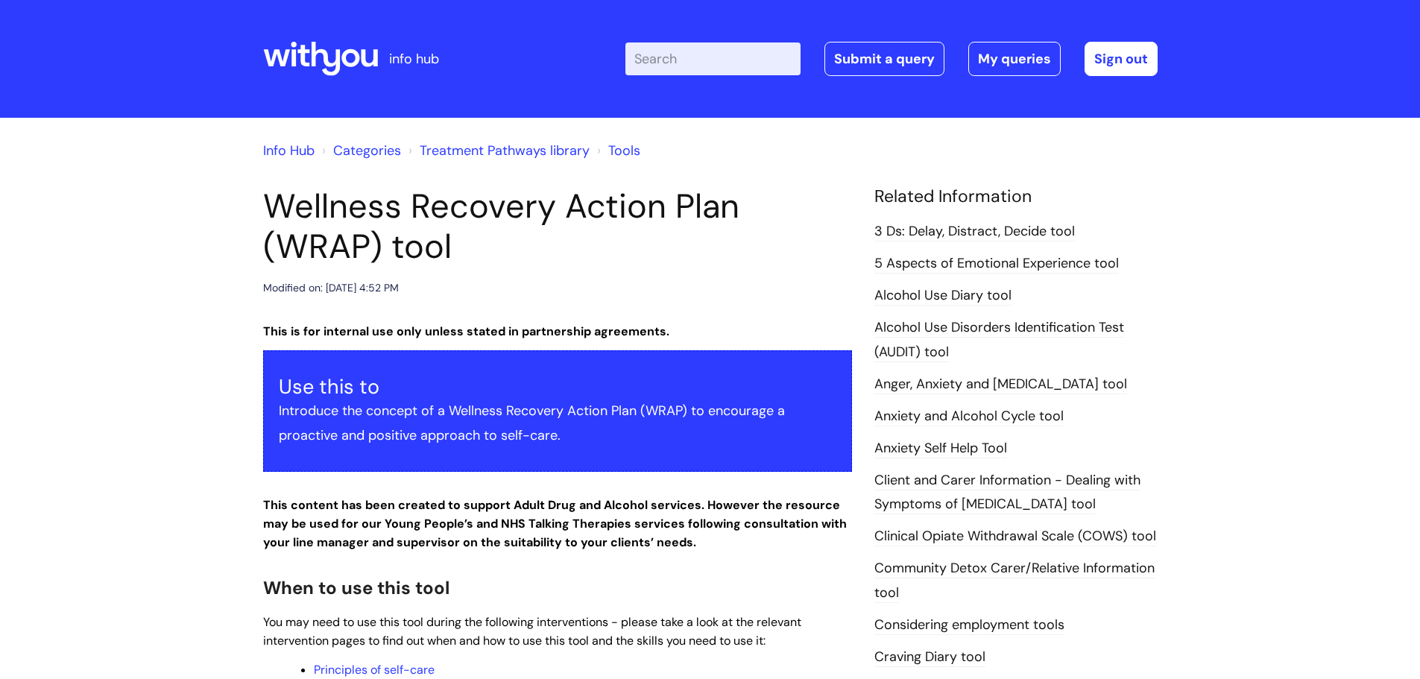
click at [944, 292] on link "Alcohol Use Diary tool" at bounding box center [942, 295] width 137 height 19
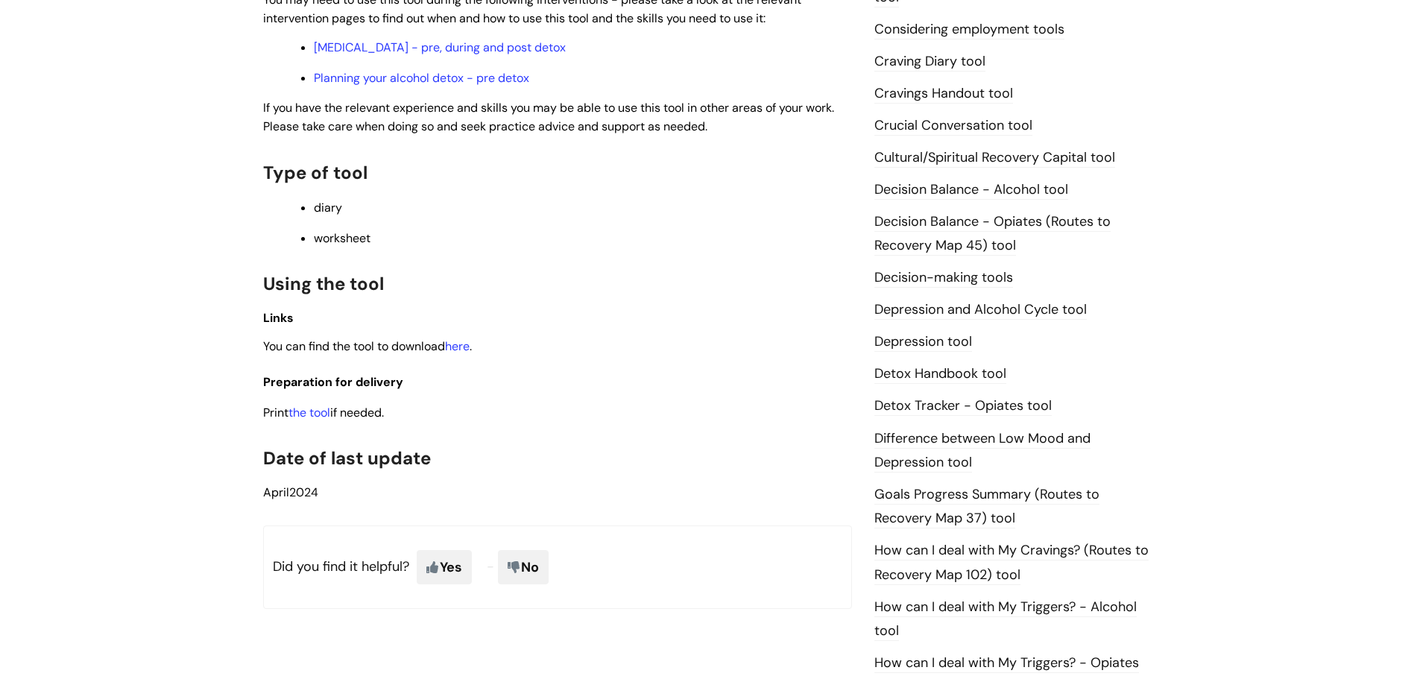
scroll to position [596, 0]
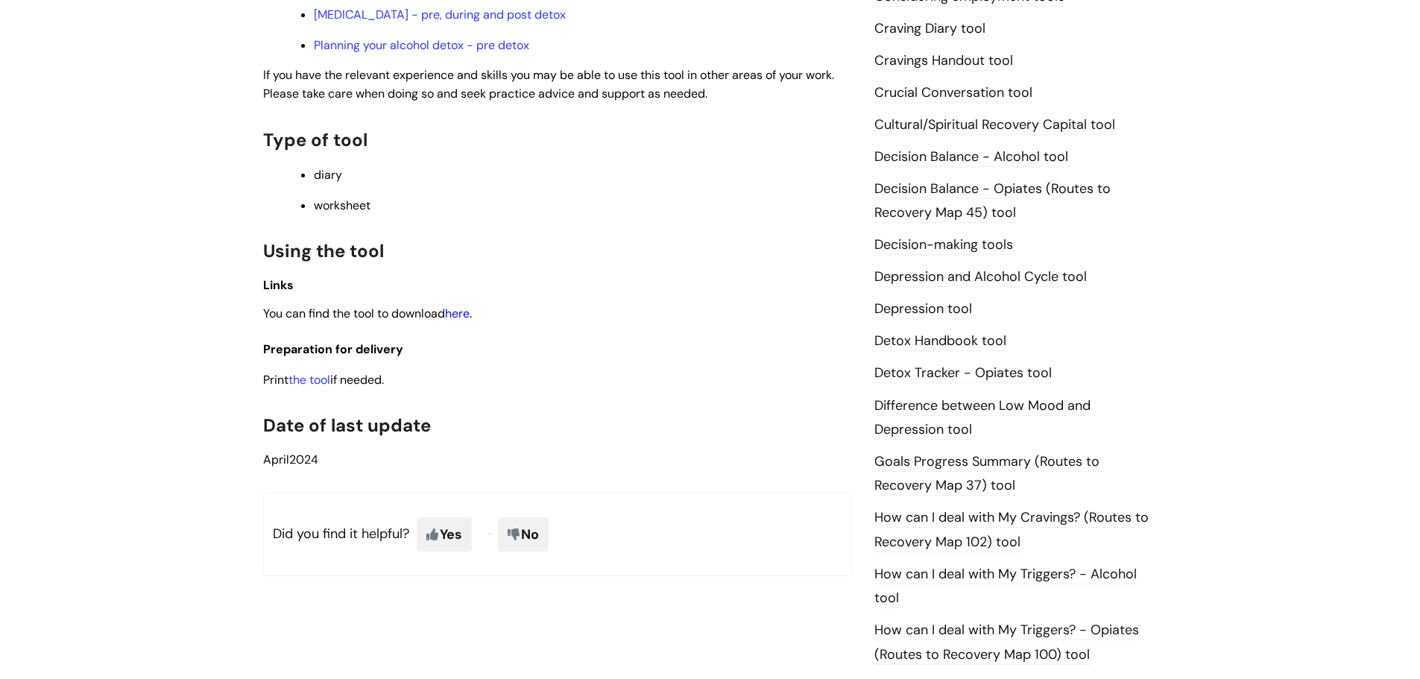
click at [458, 310] on link "here" at bounding box center [457, 314] width 25 height 16
click at [936, 340] on link "Detox Handbook tool" at bounding box center [940, 341] width 132 height 19
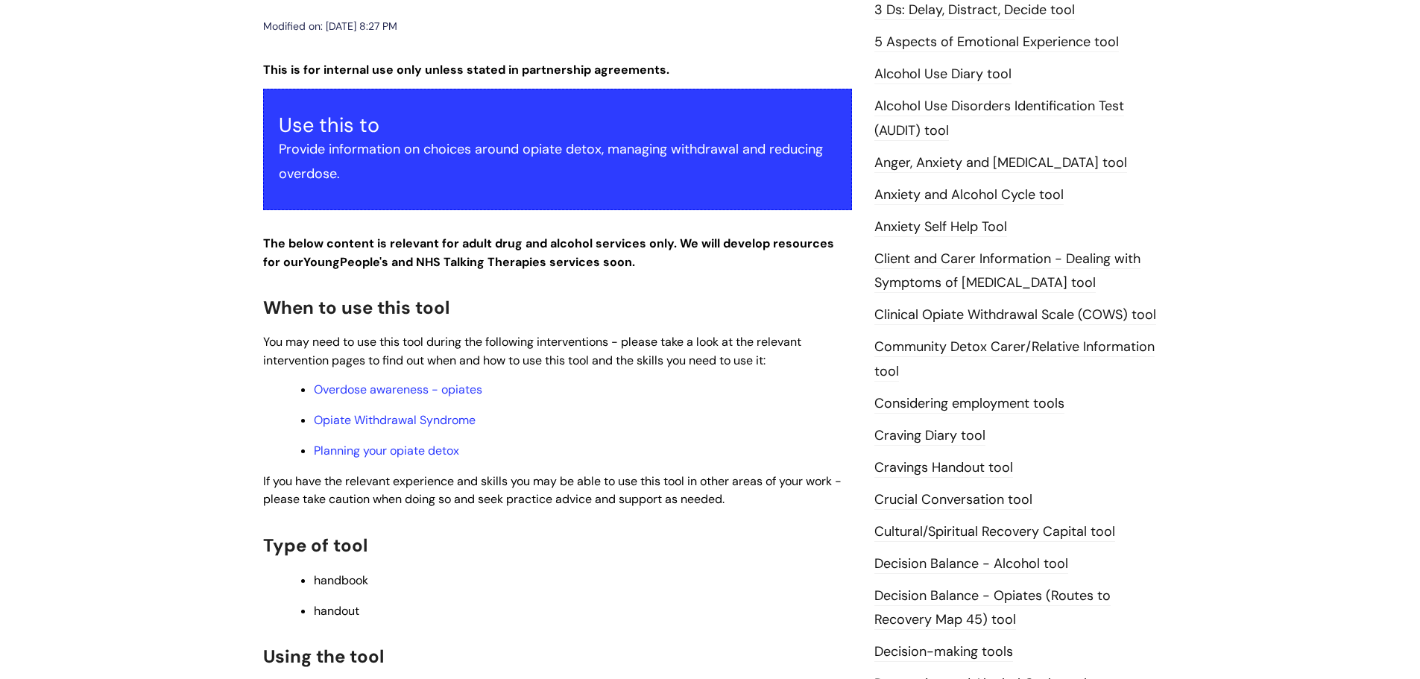
scroll to position [224, 0]
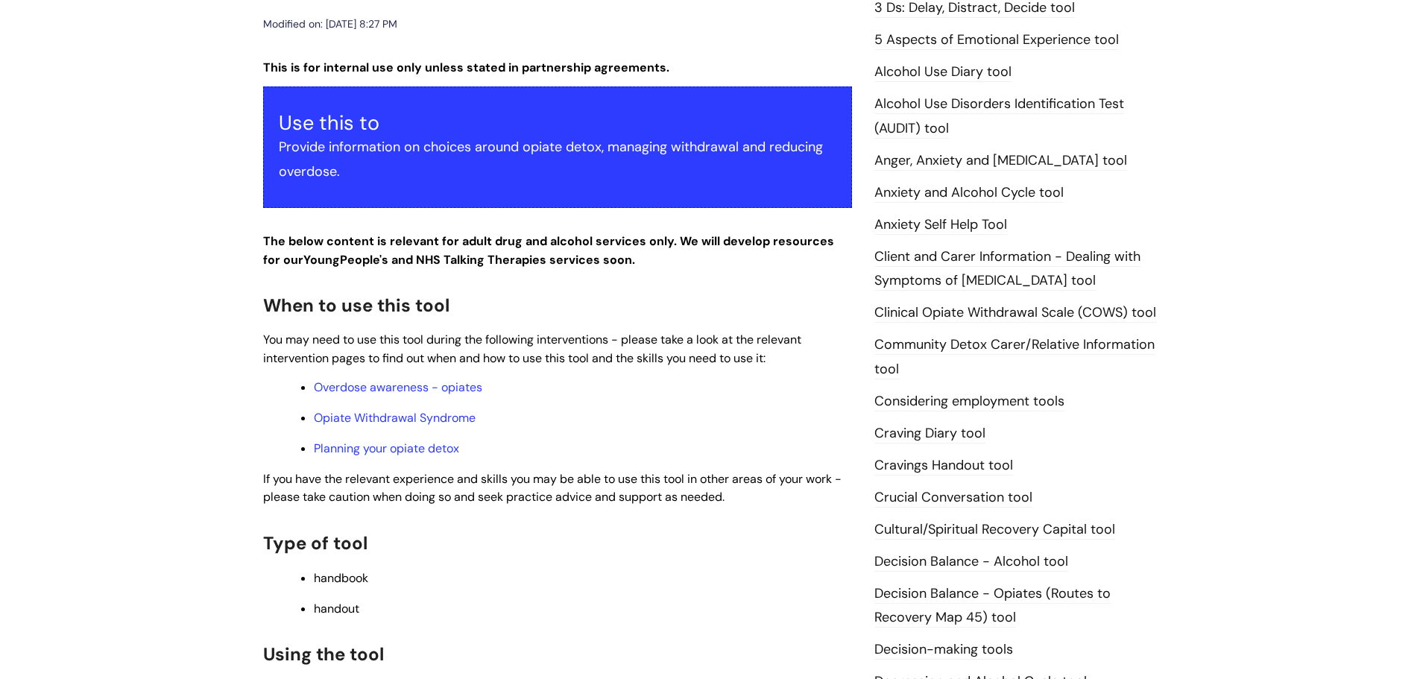
click at [959, 556] on link "Decision Balance - Alcohol tool" at bounding box center [971, 561] width 194 height 19
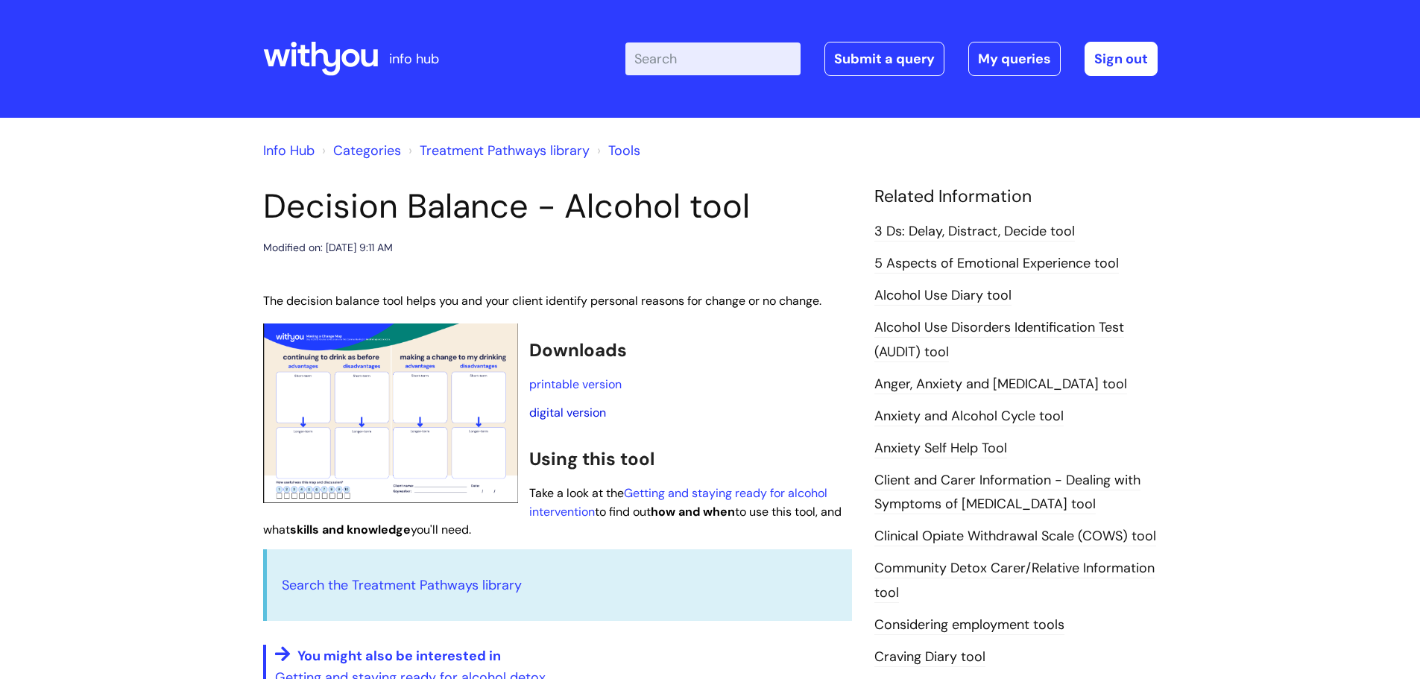
click at [576, 410] on link "digital version" at bounding box center [567, 413] width 77 height 16
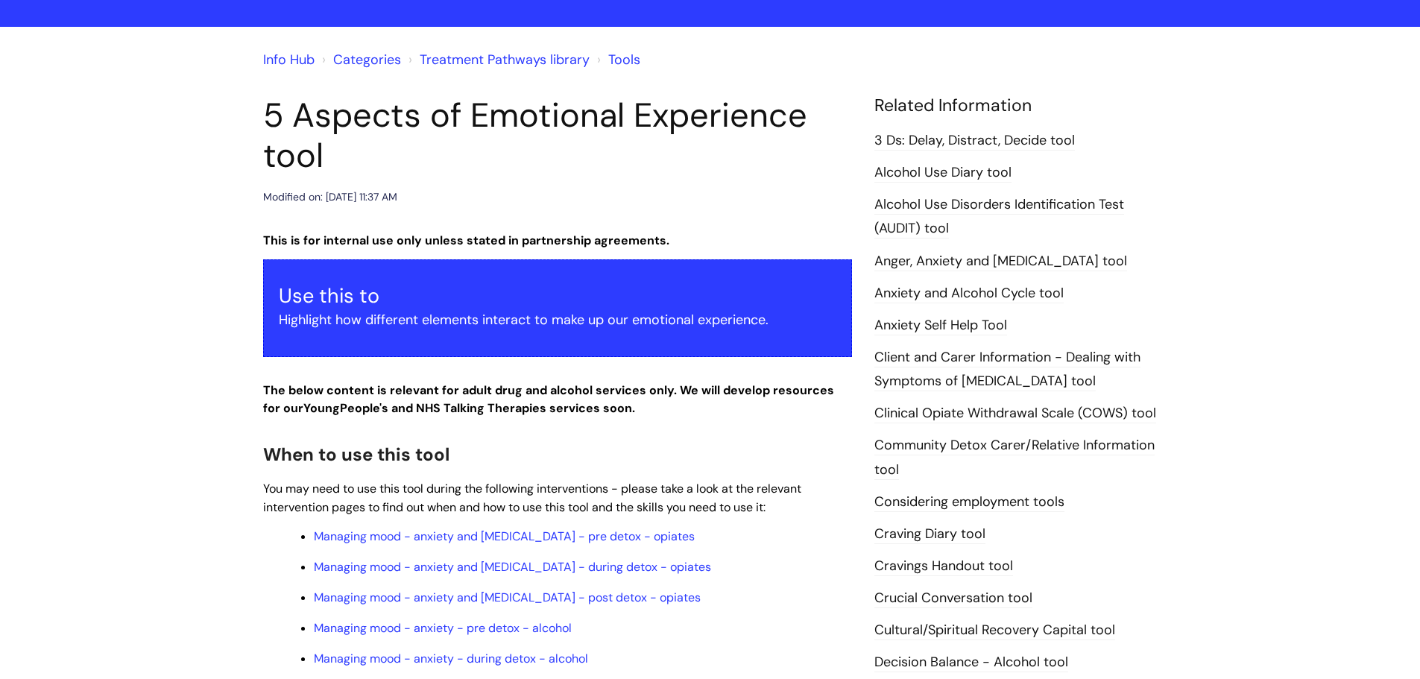
scroll to position [298, 0]
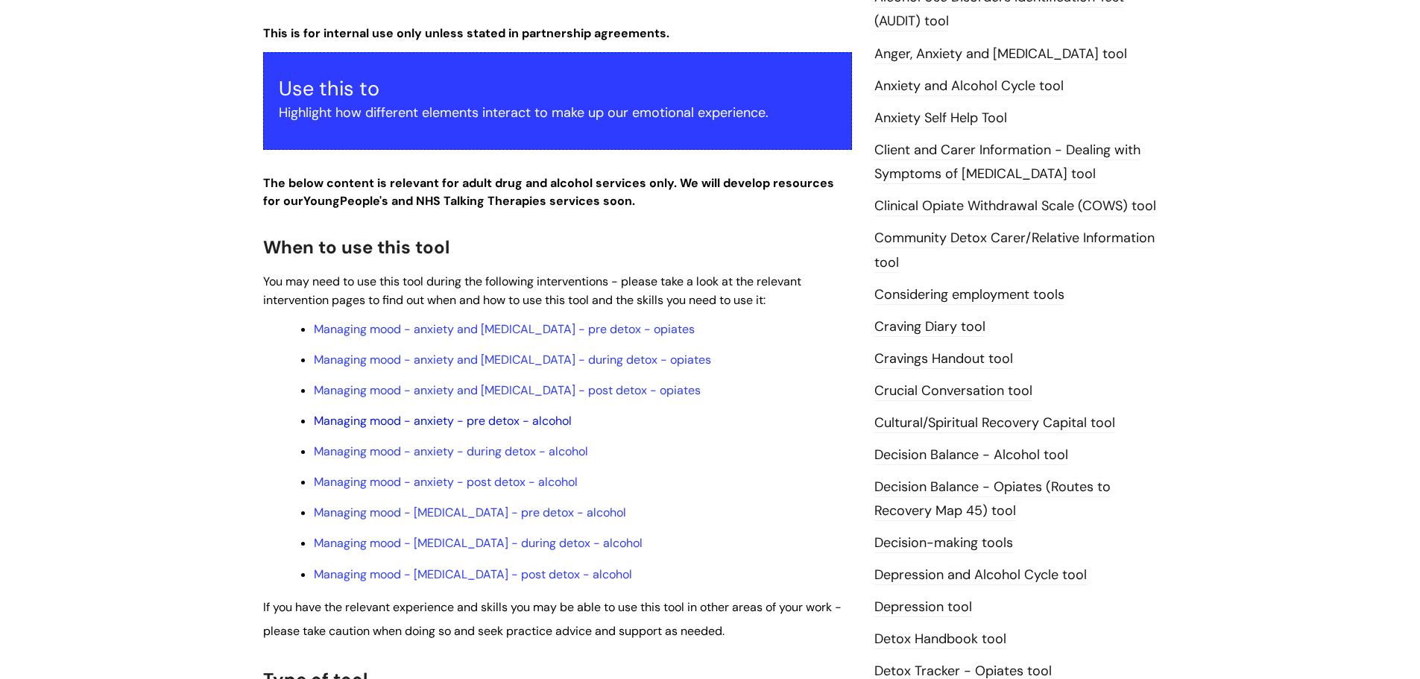
click at [444, 419] on link "Managing mood - anxiety - pre detox - alcohol" at bounding box center [443, 421] width 258 height 16
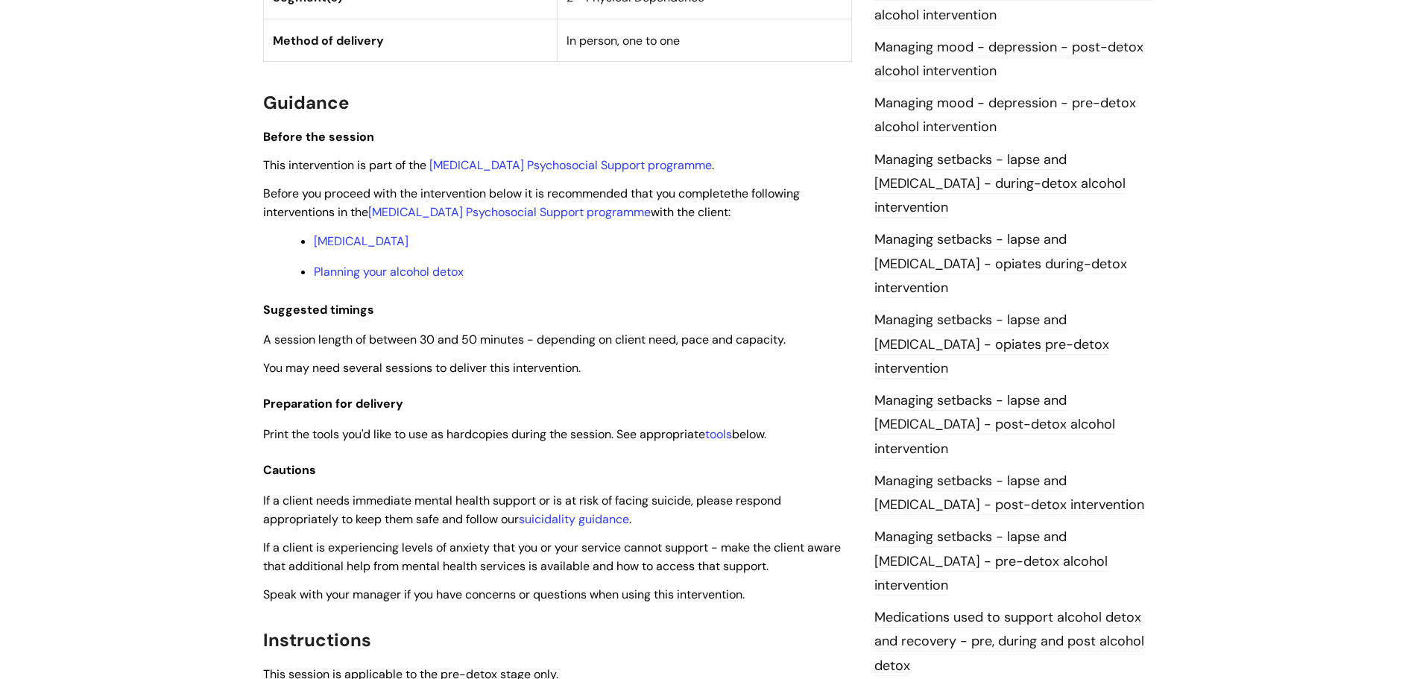
scroll to position [1118, 0]
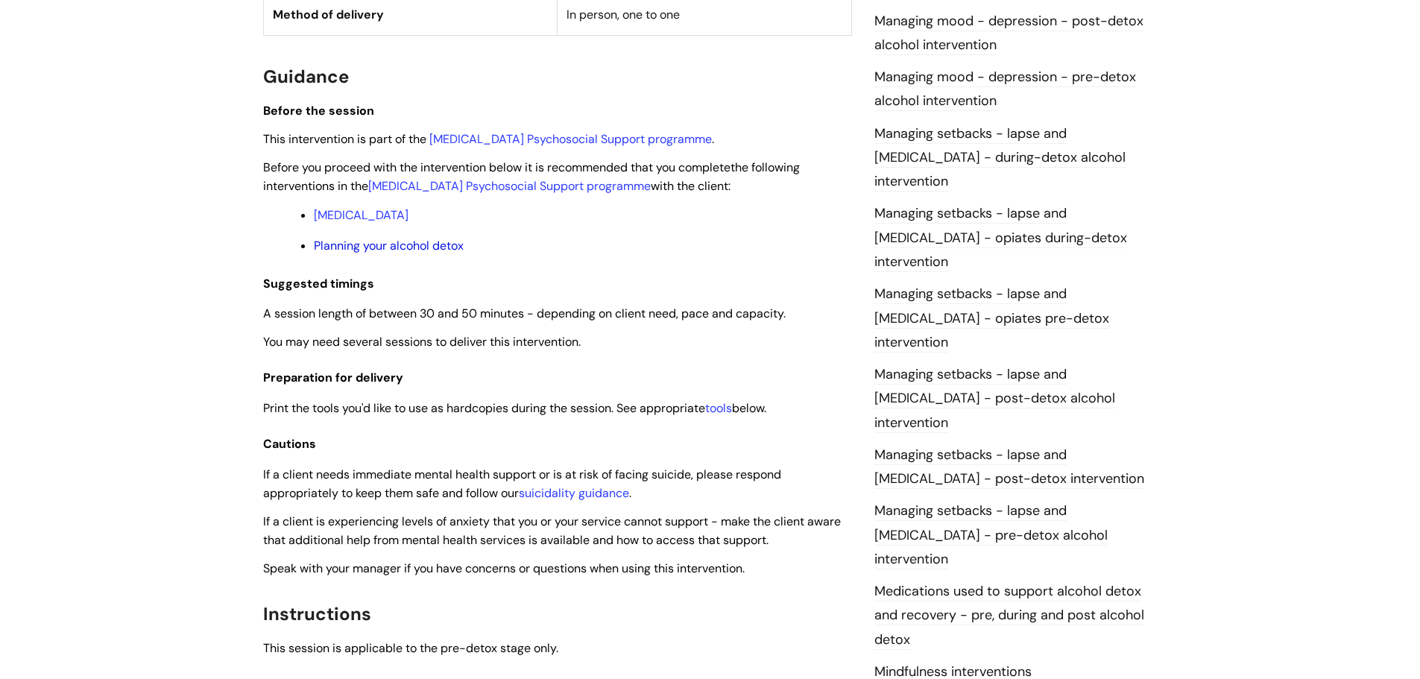
click at [391, 245] on link "Planning your alcohol detox" at bounding box center [389, 246] width 150 height 16
click at [1005, 365] on link "Managing setbacks - lapse and [MEDICAL_DATA] - post-detox alcohol intervention" at bounding box center [994, 399] width 241 height 68
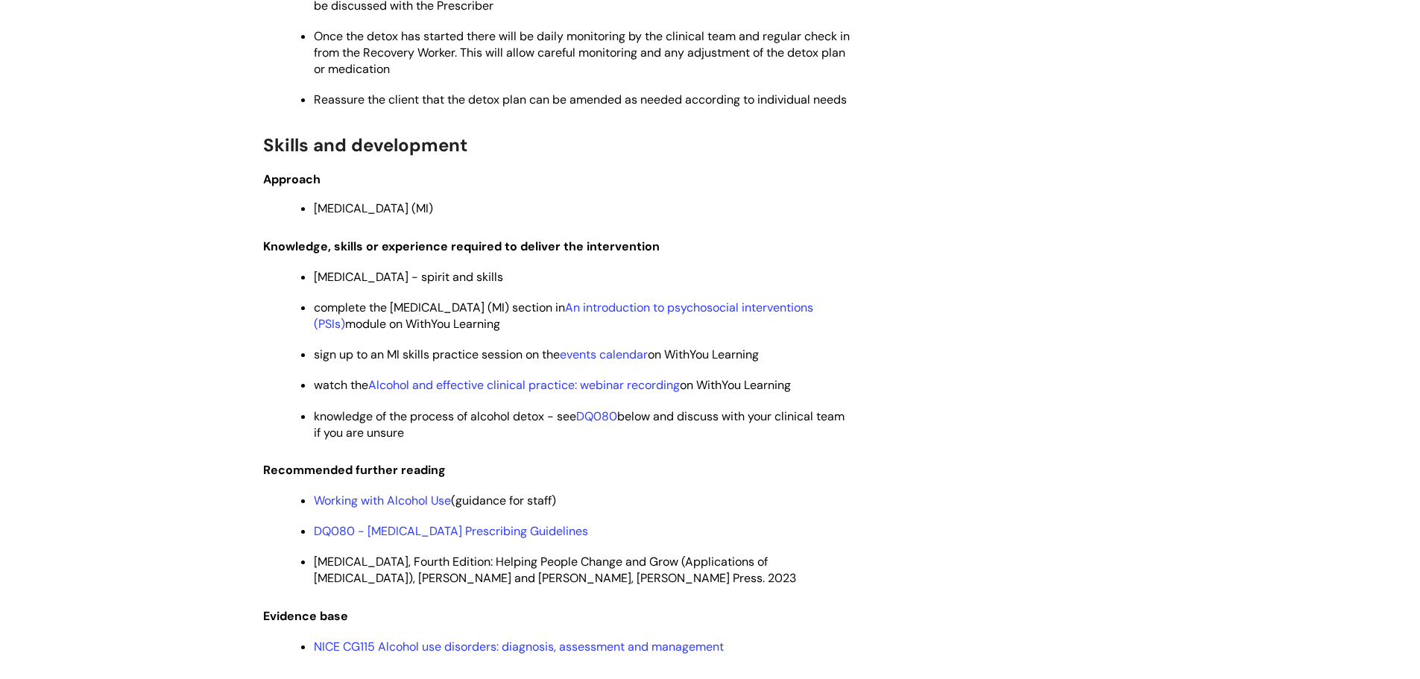
scroll to position [1416, 0]
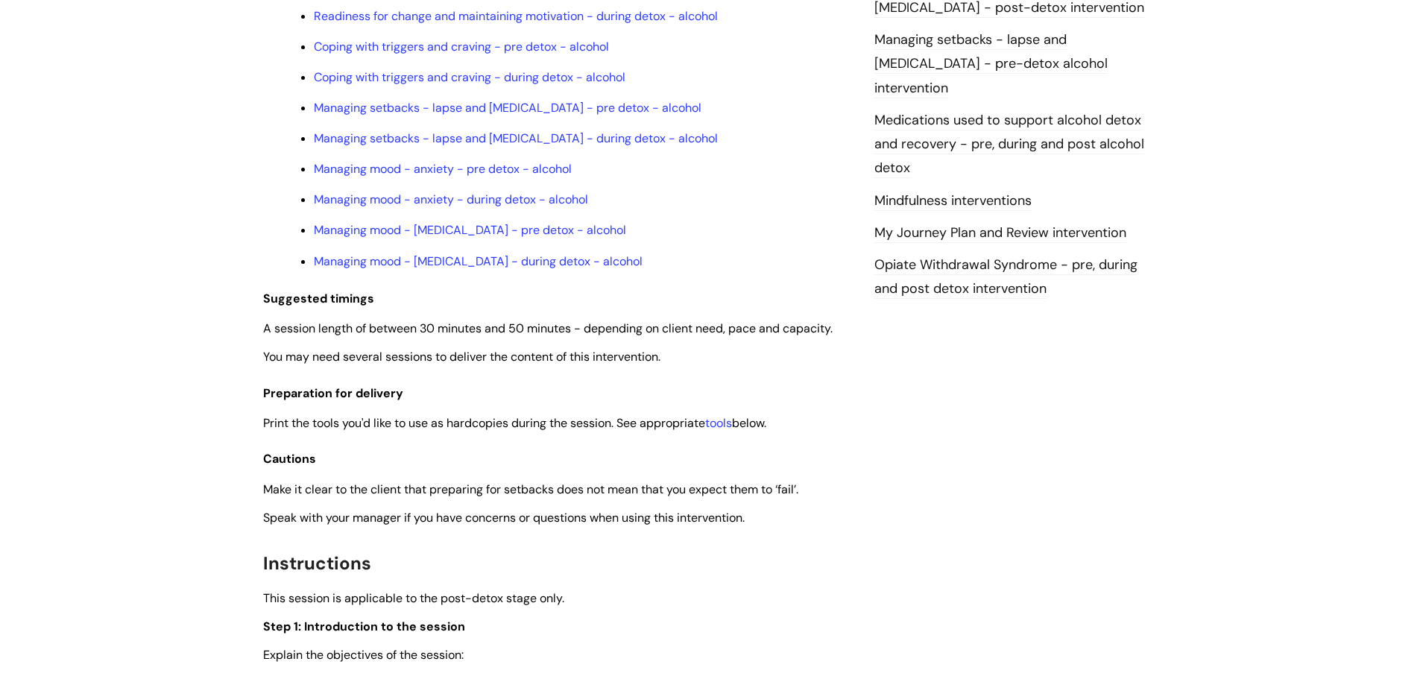
scroll to position [1864, 0]
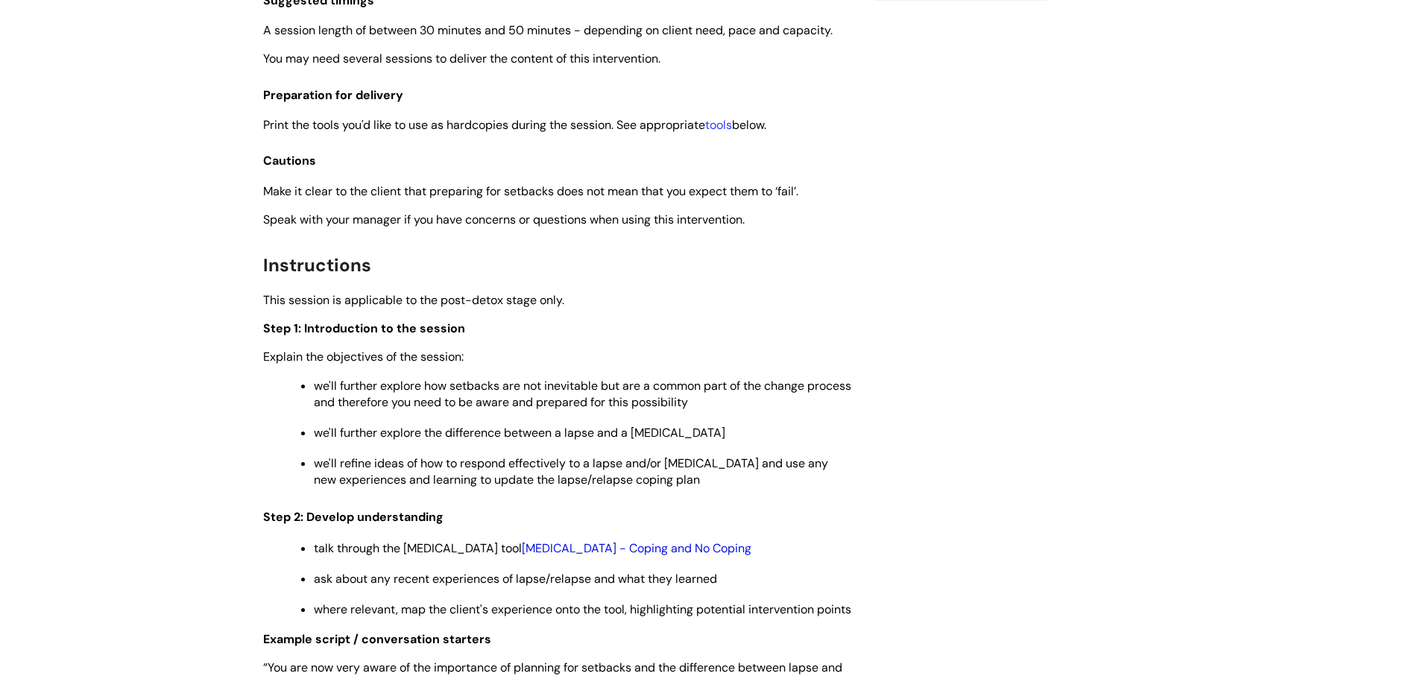
click at [634, 540] on link "[MEDICAL_DATA] - Coping and No Coping" at bounding box center [637, 548] width 230 height 16
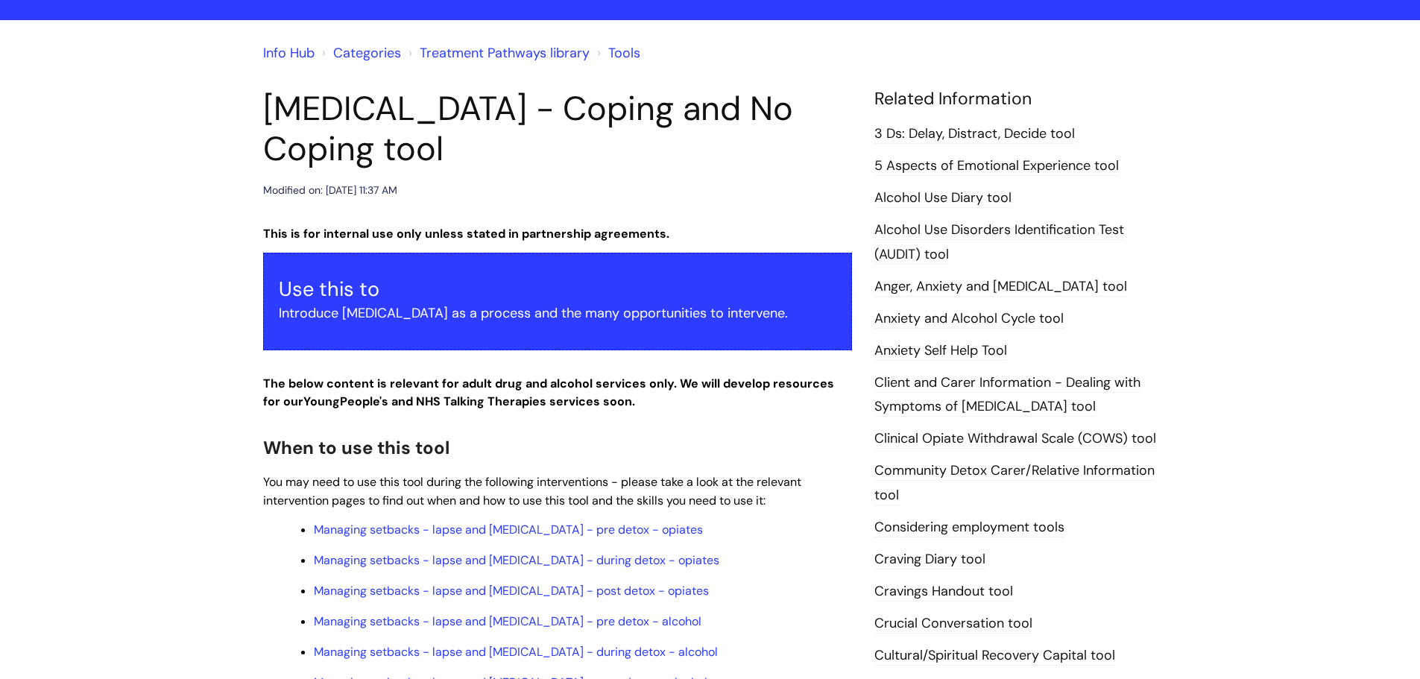
scroll to position [224, 0]
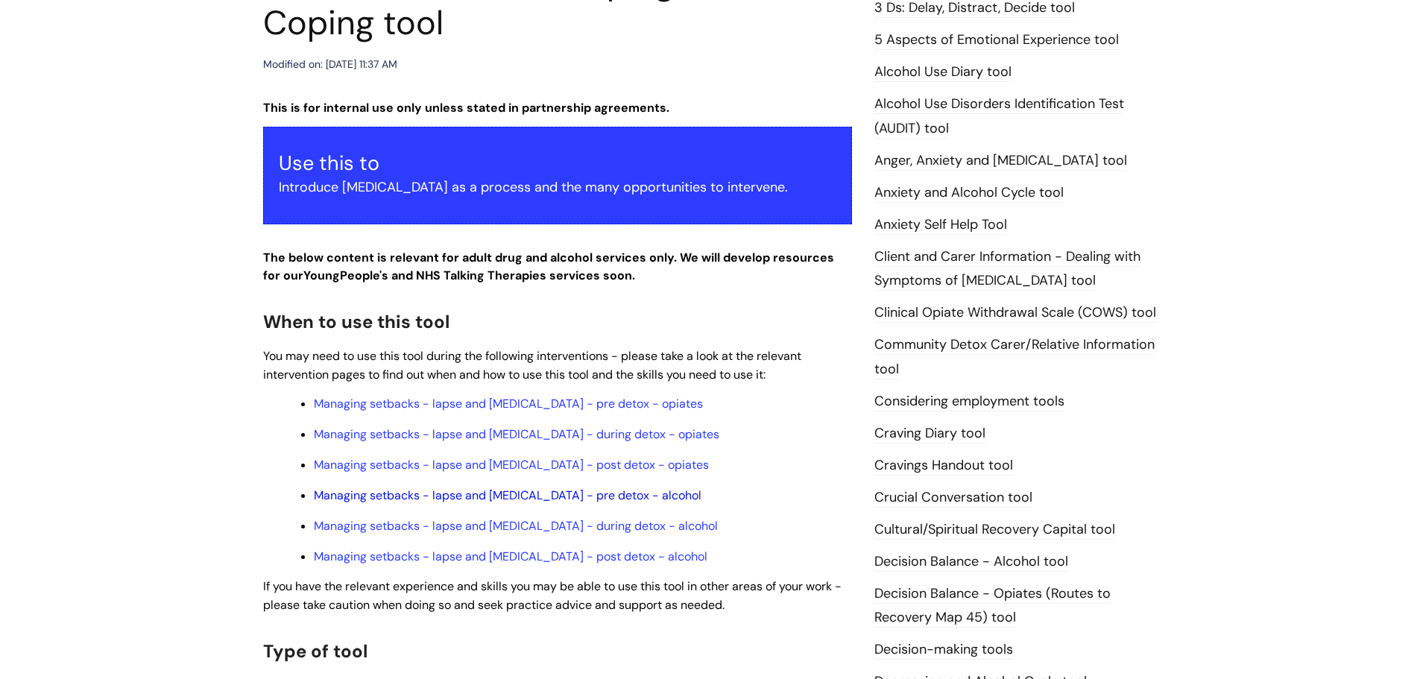
click at [449, 488] on link "Managing setbacks - lapse and relapse - pre detox - alcohol" at bounding box center [508, 496] width 388 height 16
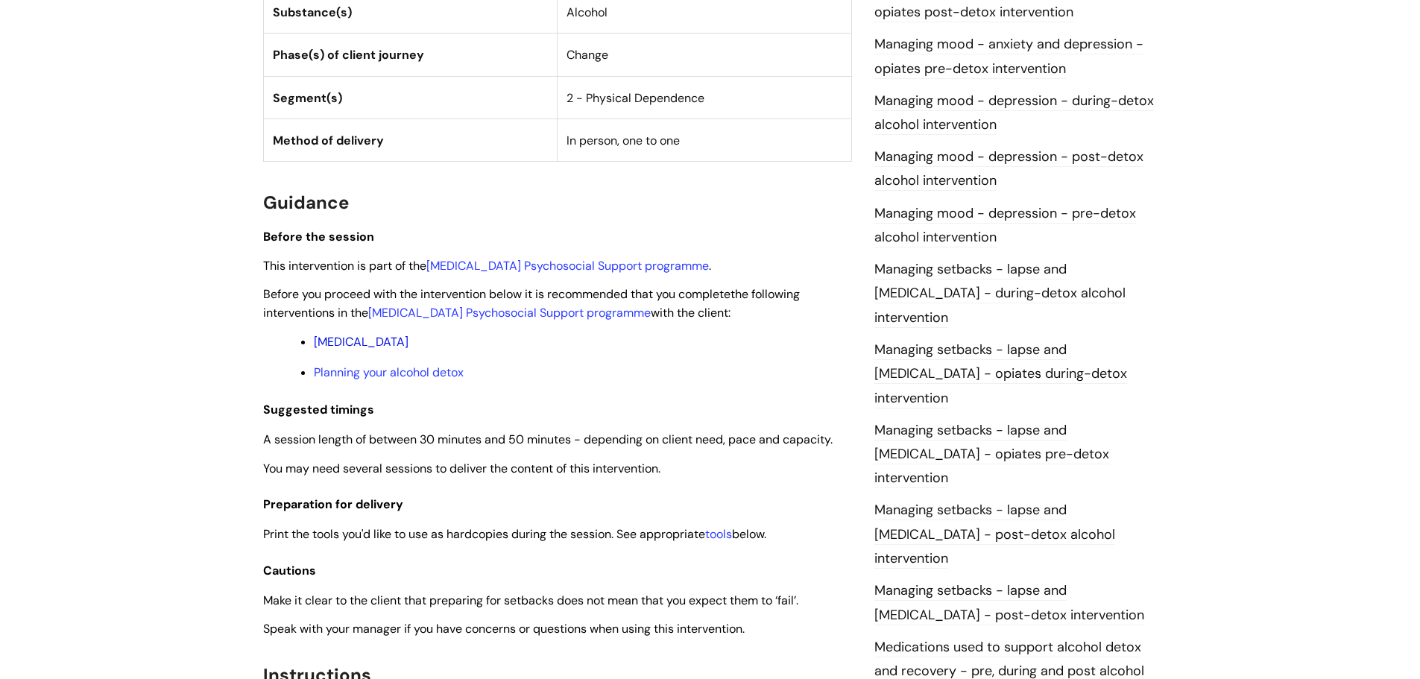
scroll to position [1044, 0]
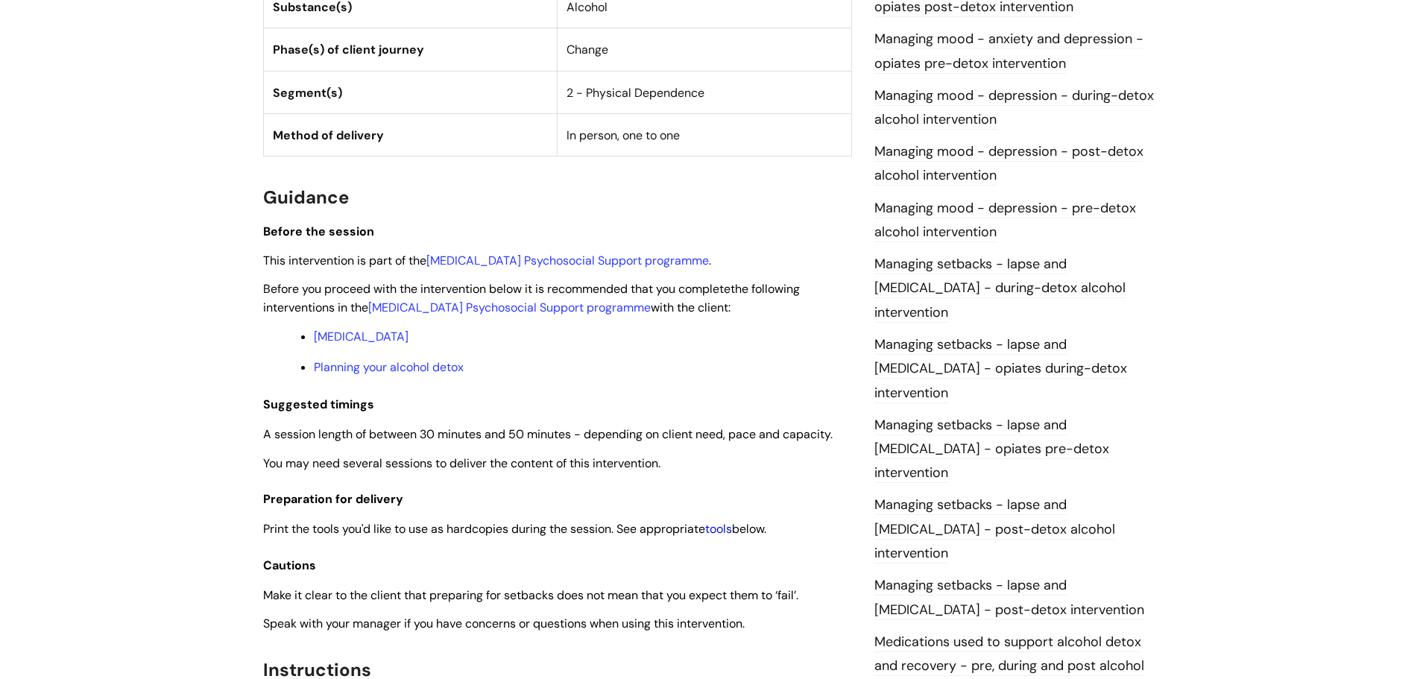
click at [728, 528] on link "tools" at bounding box center [718, 529] width 27 height 16
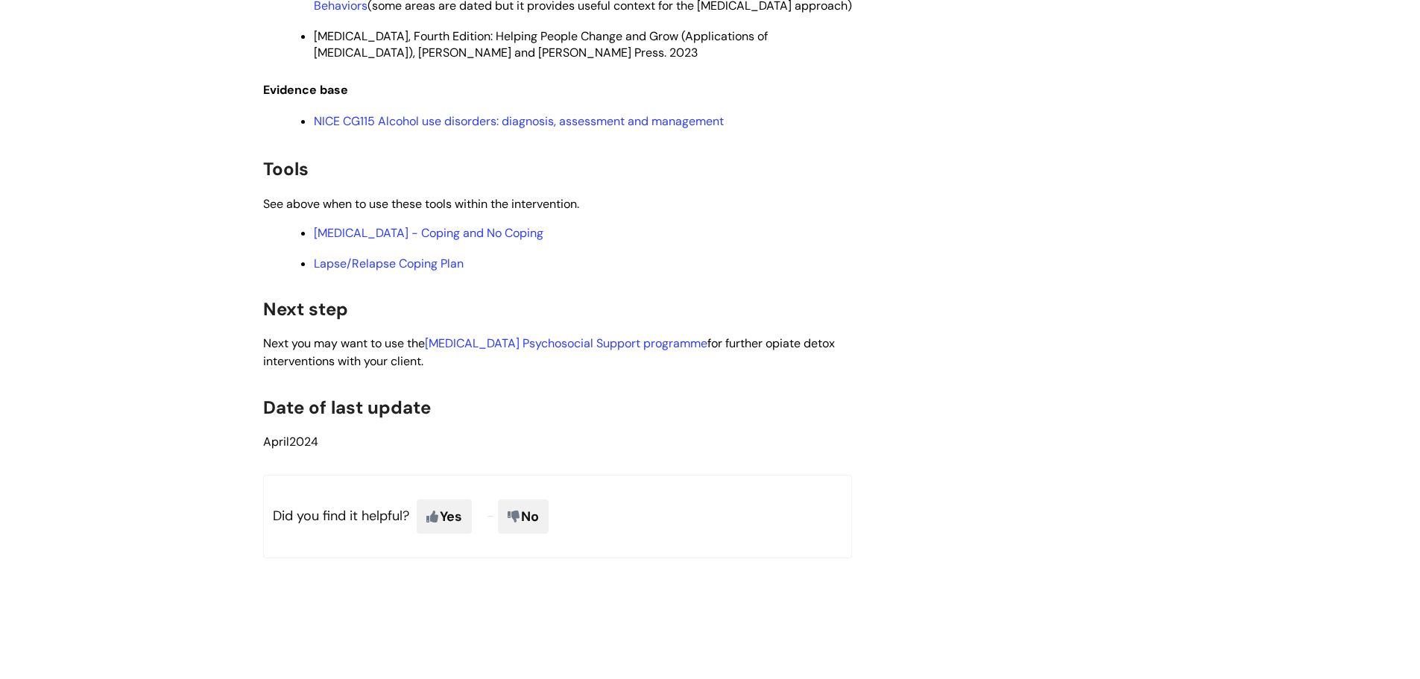
scroll to position [4063, 0]
click at [411, 242] on link "Relapse - Coping and No Coping" at bounding box center [429, 234] width 230 height 16
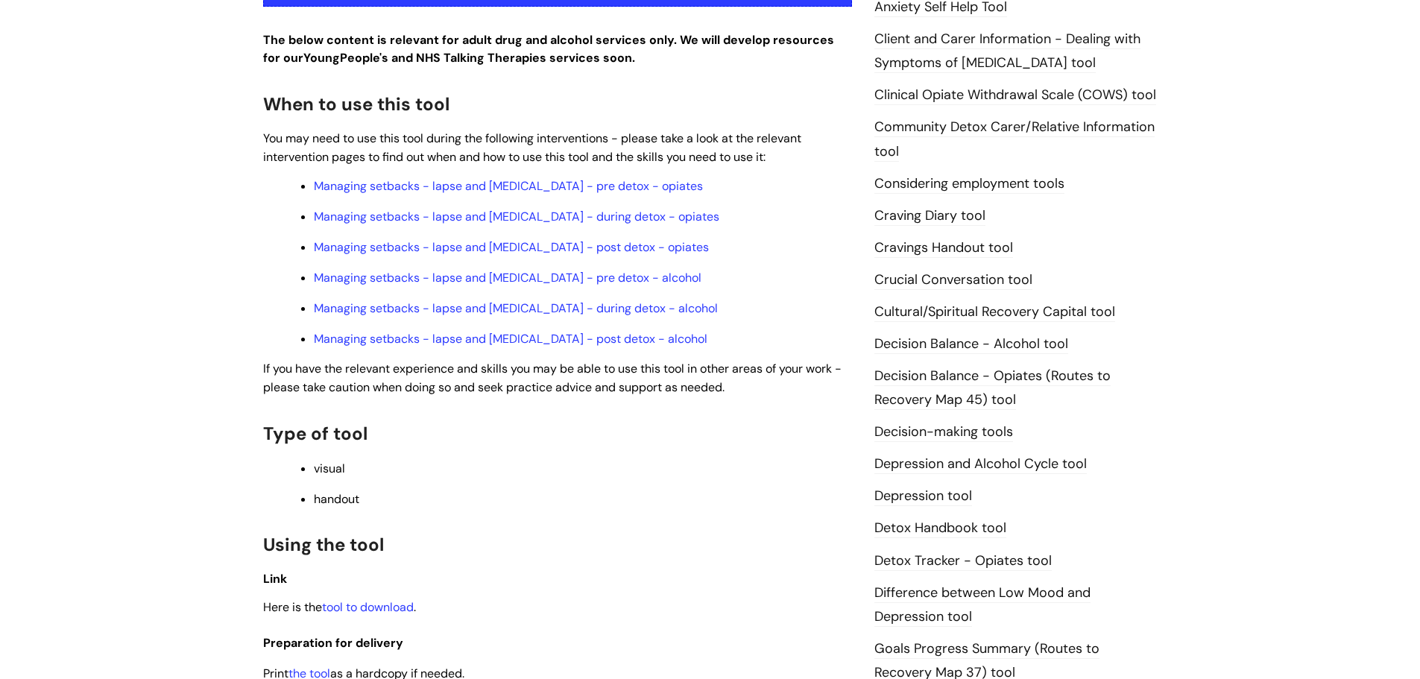
scroll to position [596, 0]
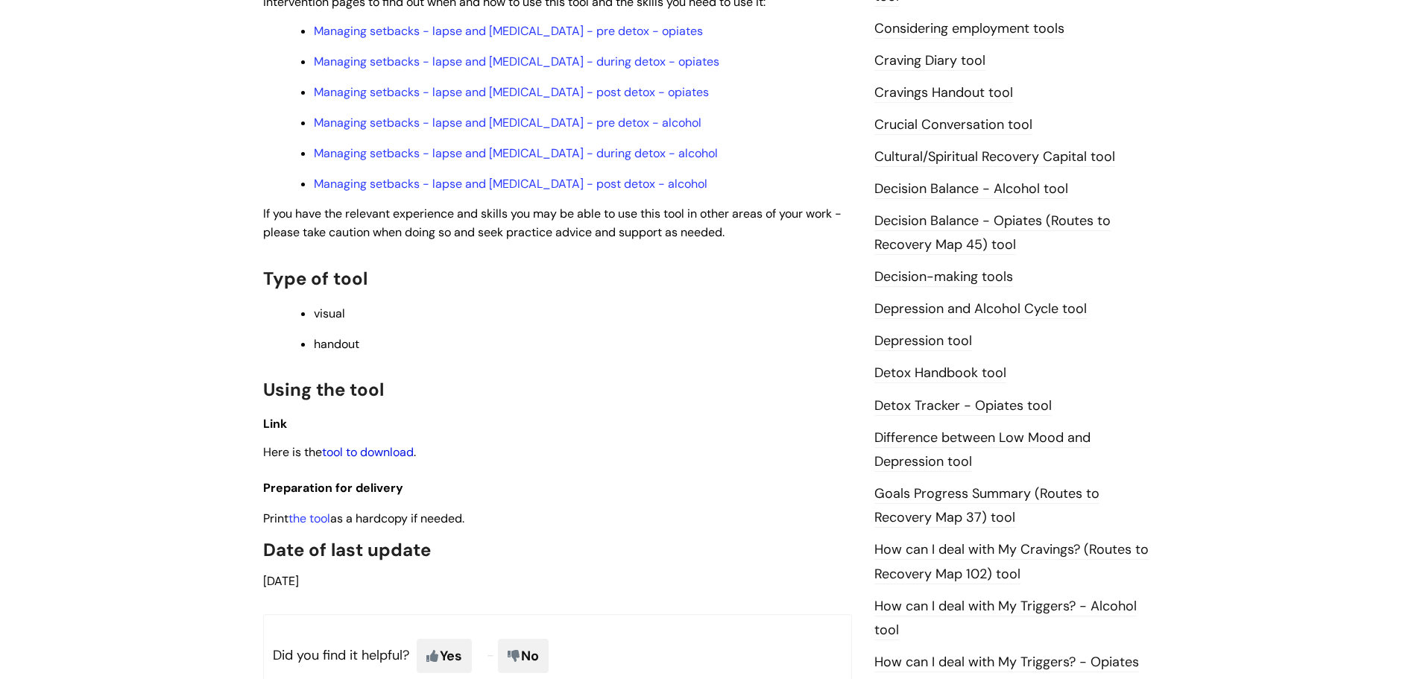
click at [359, 444] on link "tool to download" at bounding box center [368, 452] width 92 height 16
click at [572, 115] on link "Managing setbacks - lapse and [MEDICAL_DATA] - pre detox - alcohol" at bounding box center [508, 123] width 388 height 16
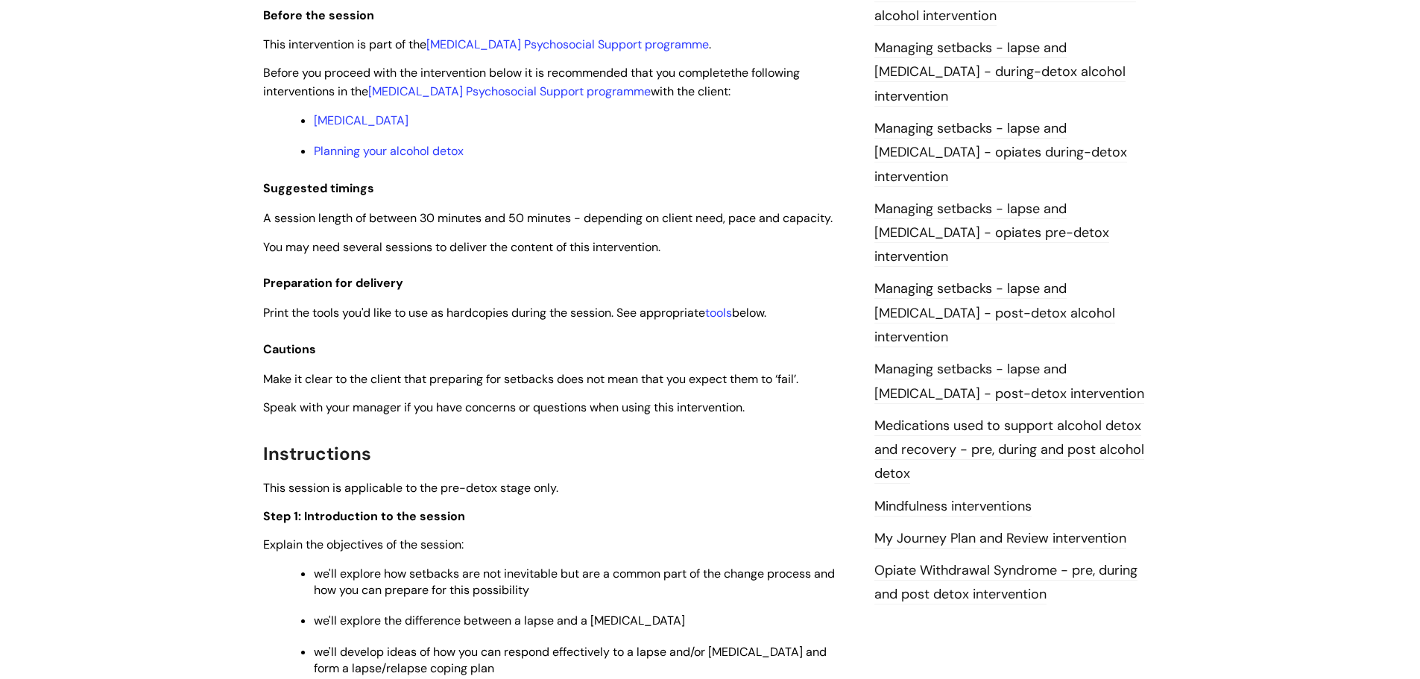
scroll to position [1267, 0]
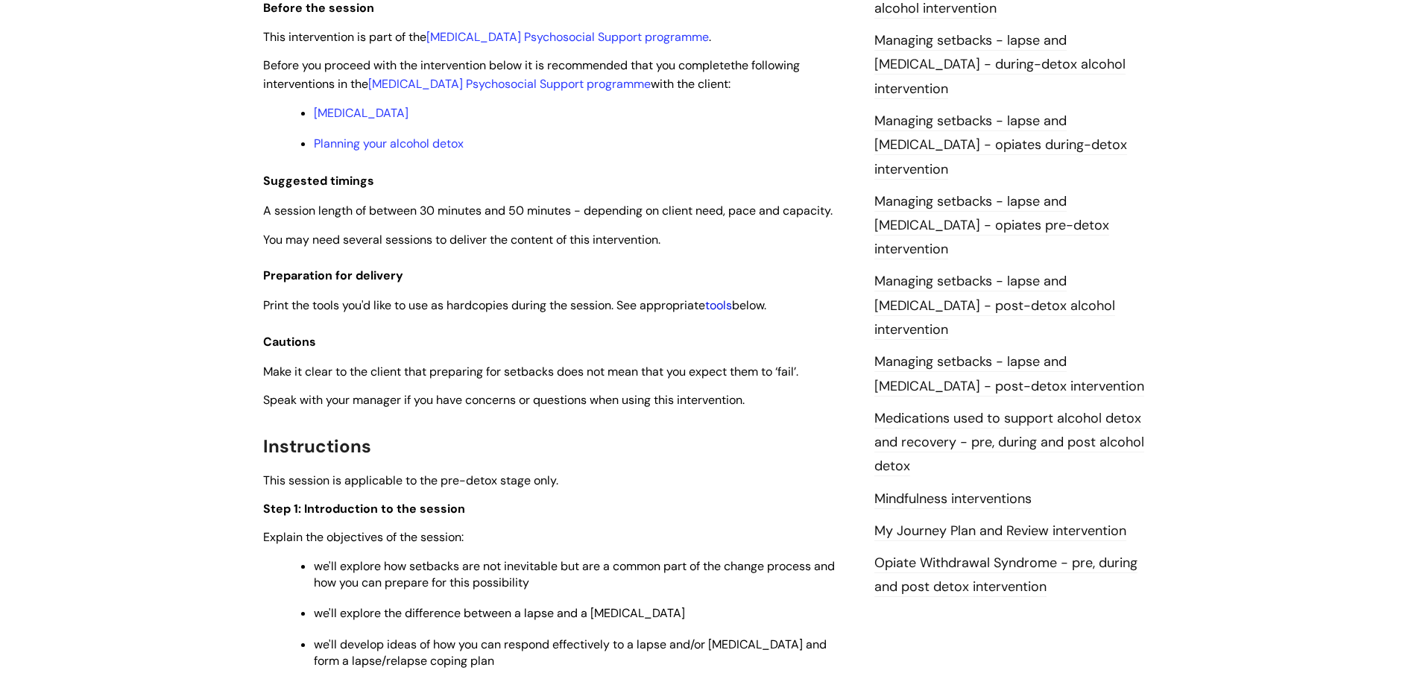
click at [728, 301] on link "tools" at bounding box center [718, 305] width 27 height 16
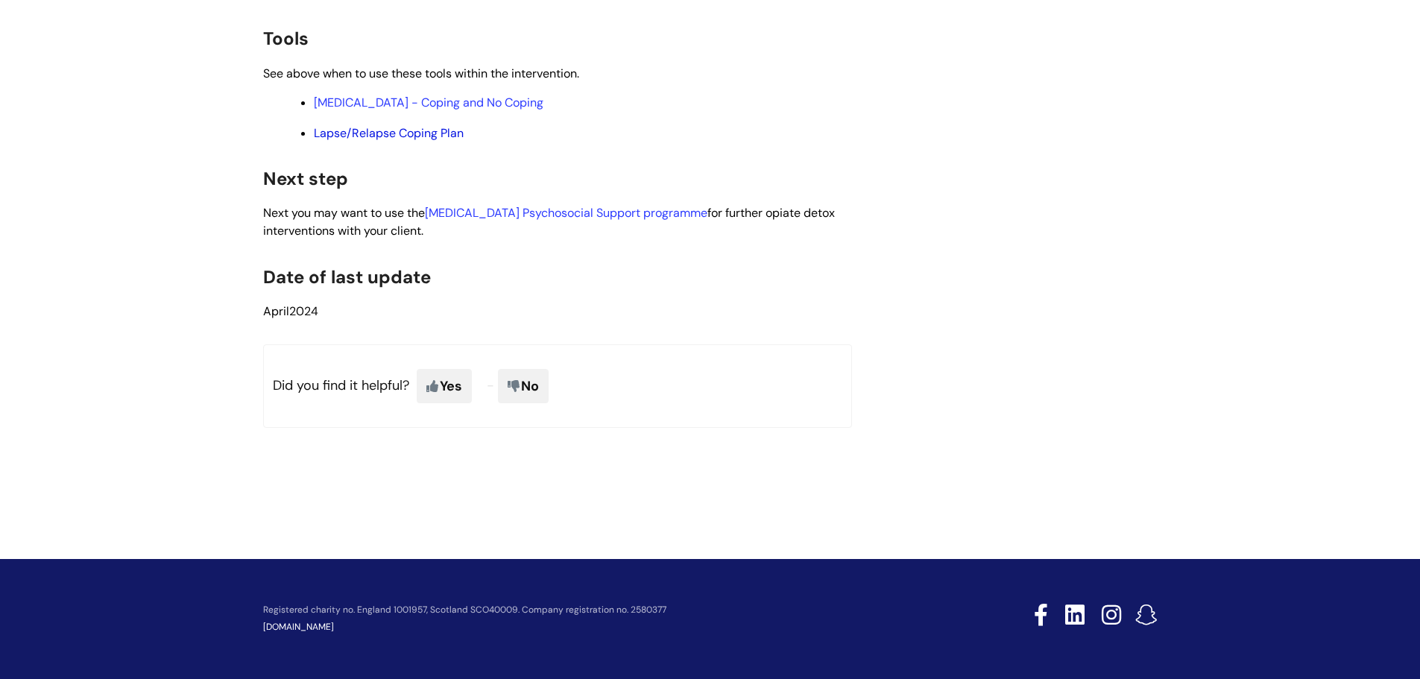
click at [391, 128] on link "Lapse/Relapse Coping Plan" at bounding box center [389, 133] width 150 height 16
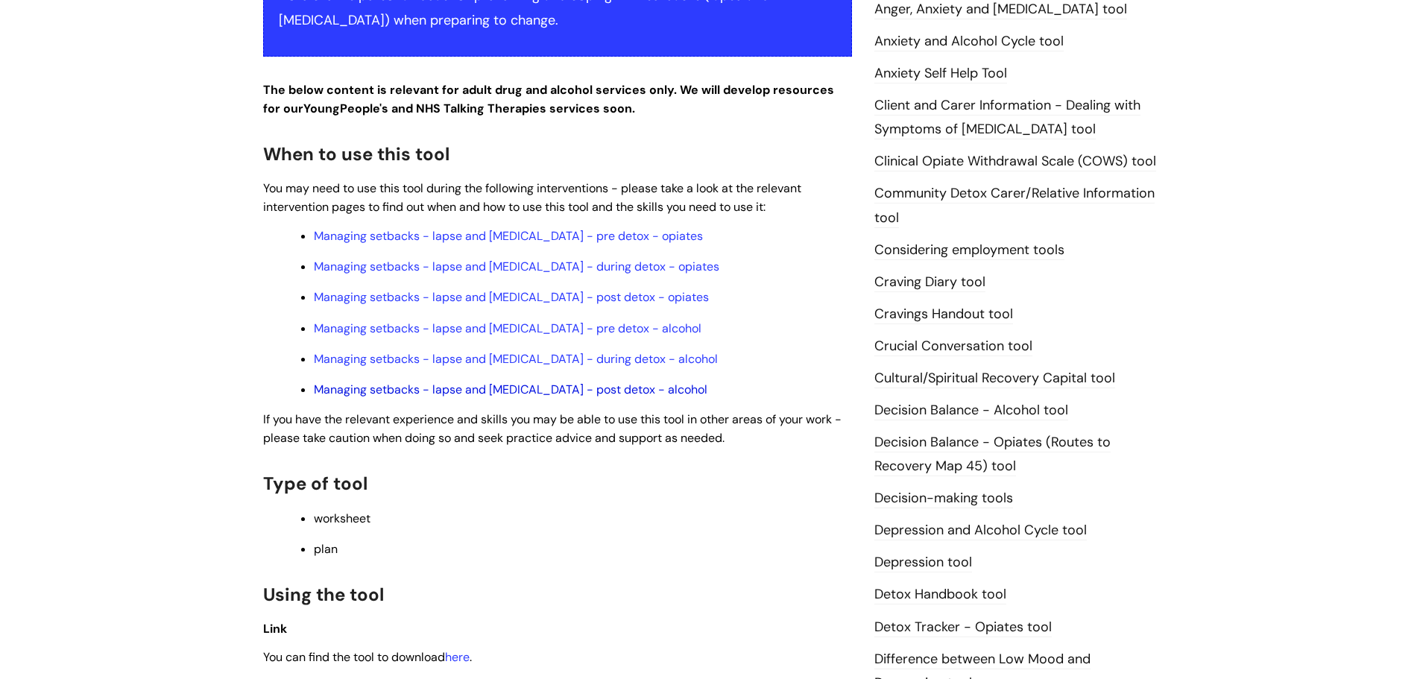
scroll to position [596, 0]
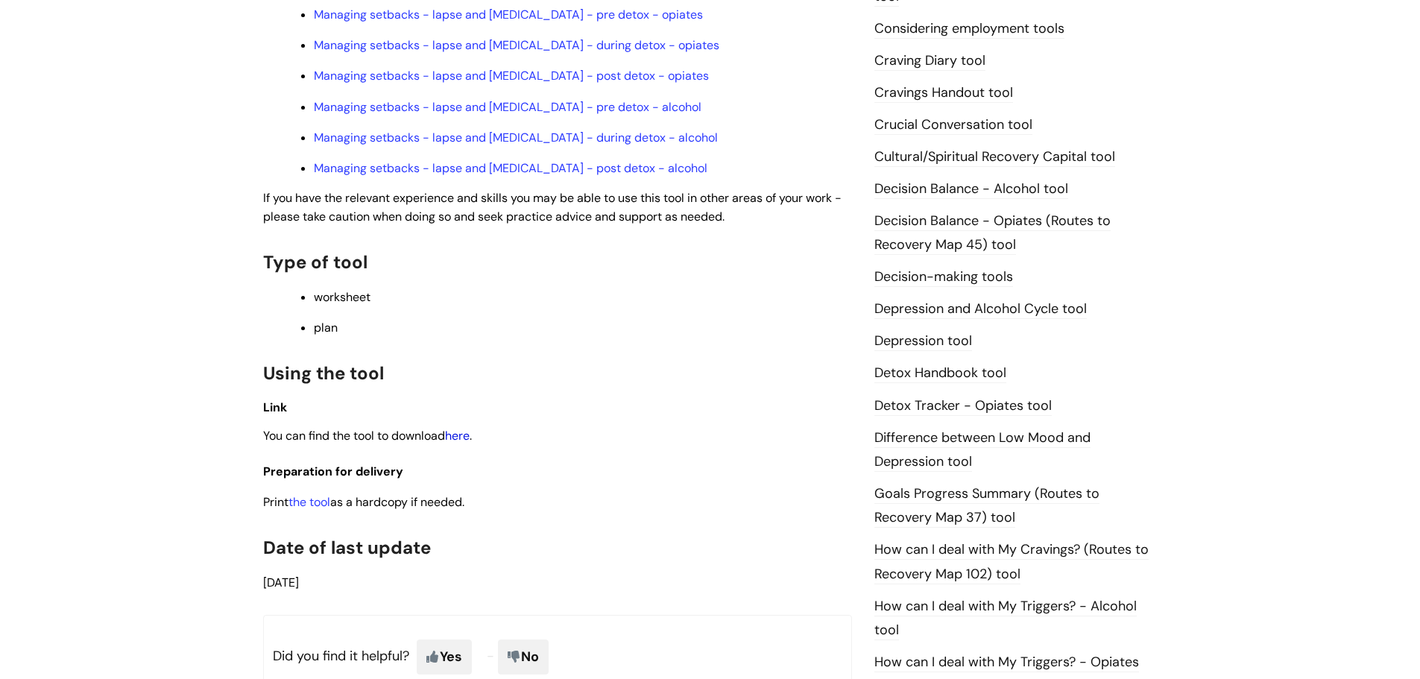
click at [468, 435] on link "here" at bounding box center [457, 436] width 25 height 16
